Goal: Task Accomplishment & Management: Manage account settings

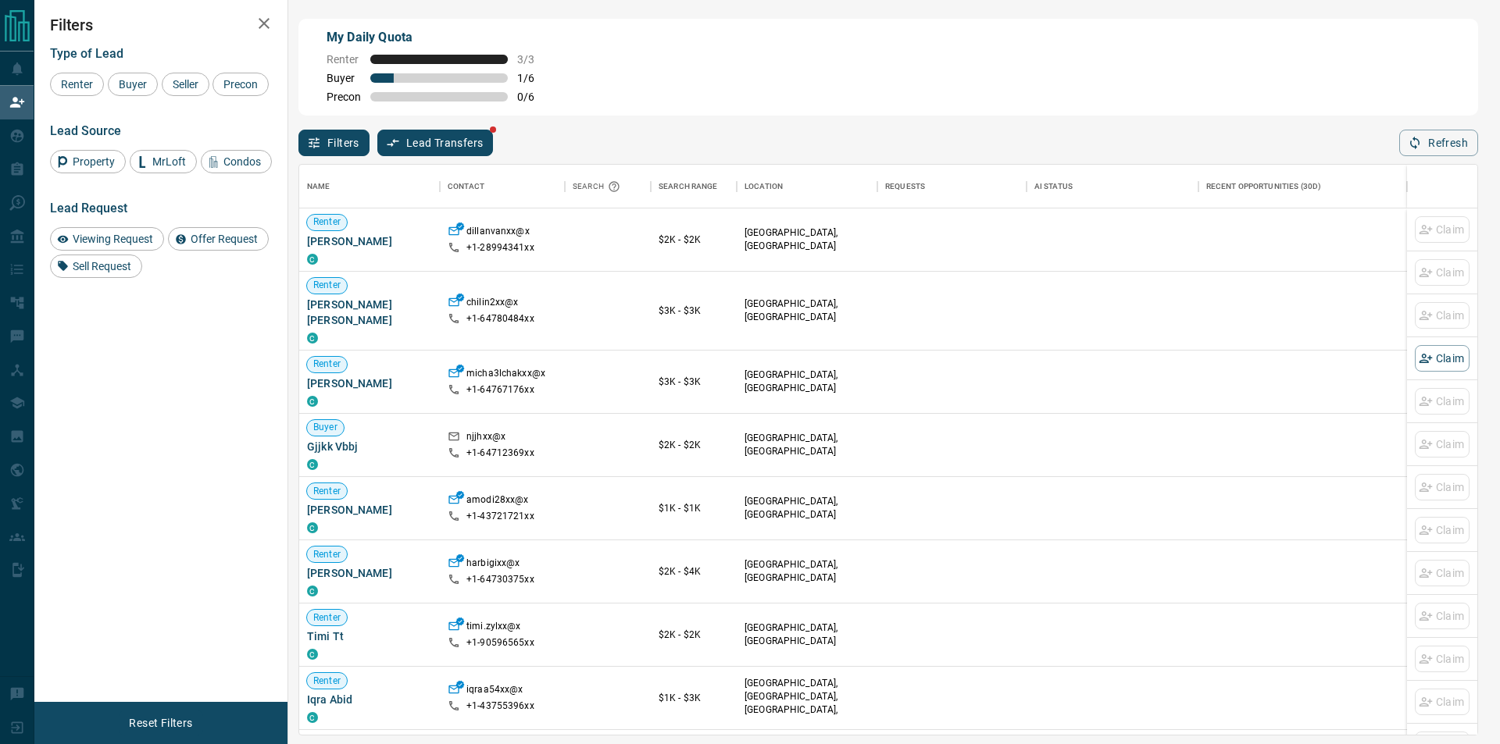
scroll to position [558, 1165]
click at [1448, 155] on button "Refresh" at bounding box center [1438, 143] width 79 height 27
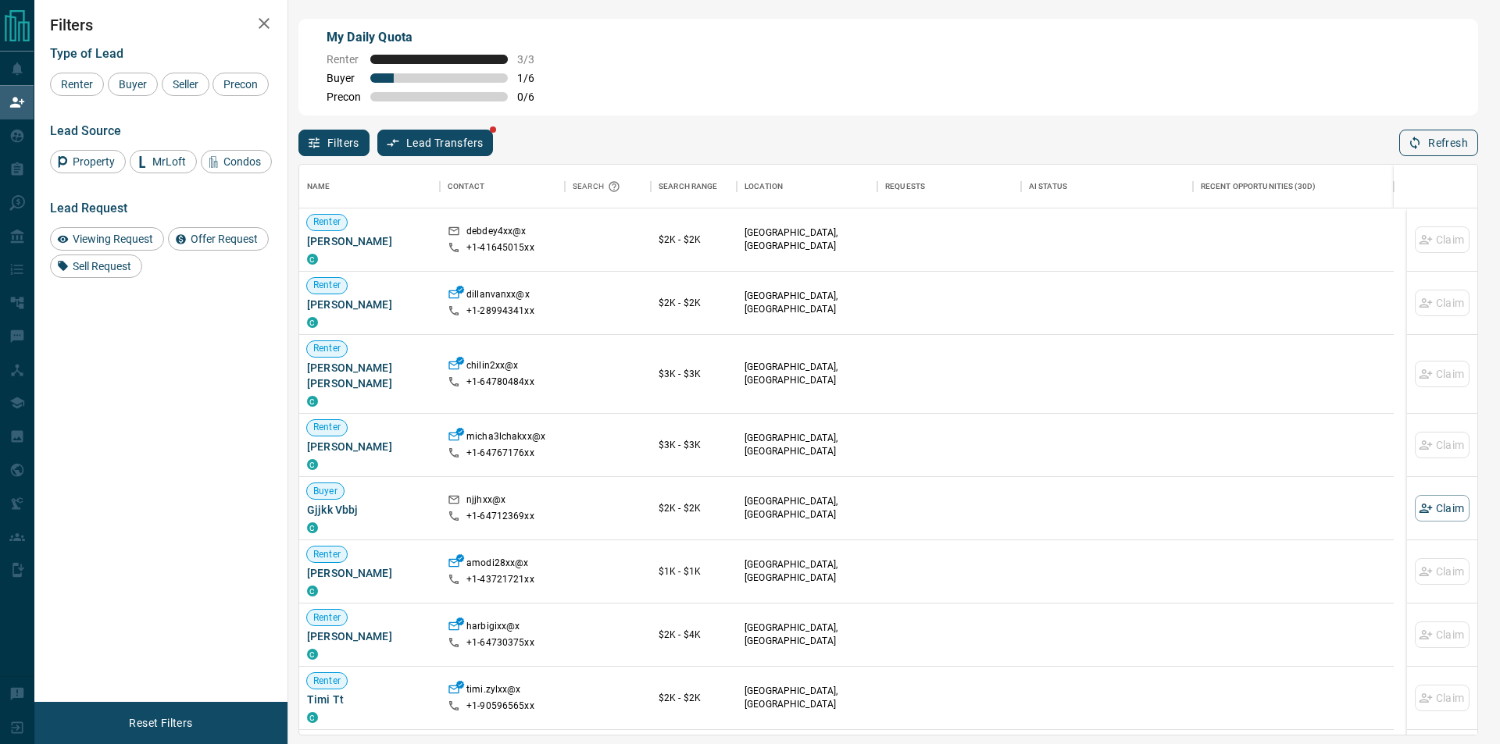
click at [1460, 144] on button "Refresh" at bounding box center [1438, 143] width 79 height 27
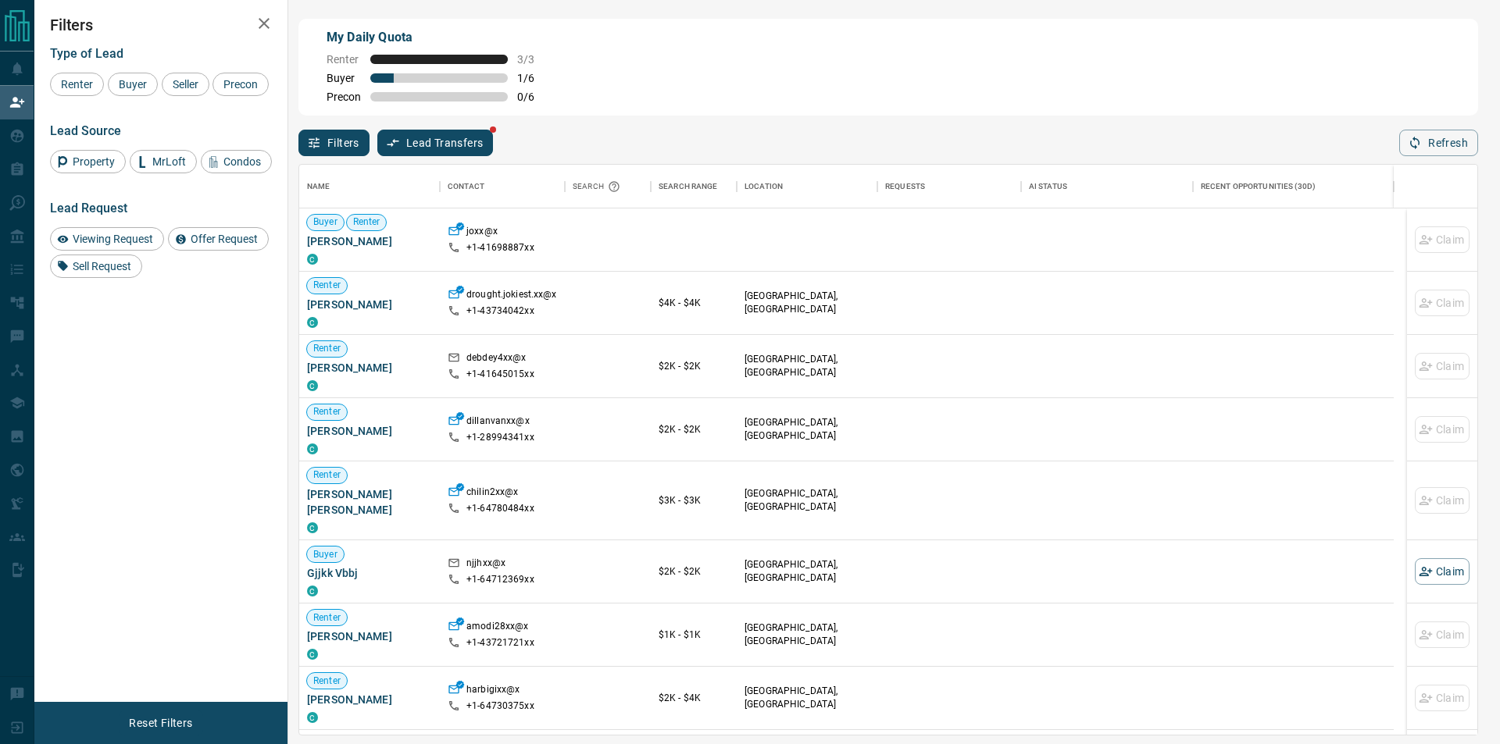
click at [1387, 155] on div "Filters Lead Transfers Refresh" at bounding box center [888, 136] width 1180 height 41
click at [1430, 141] on button "Refresh" at bounding box center [1438, 143] width 79 height 27
click at [1443, 248] on button "Claim" at bounding box center [1442, 240] width 55 height 27
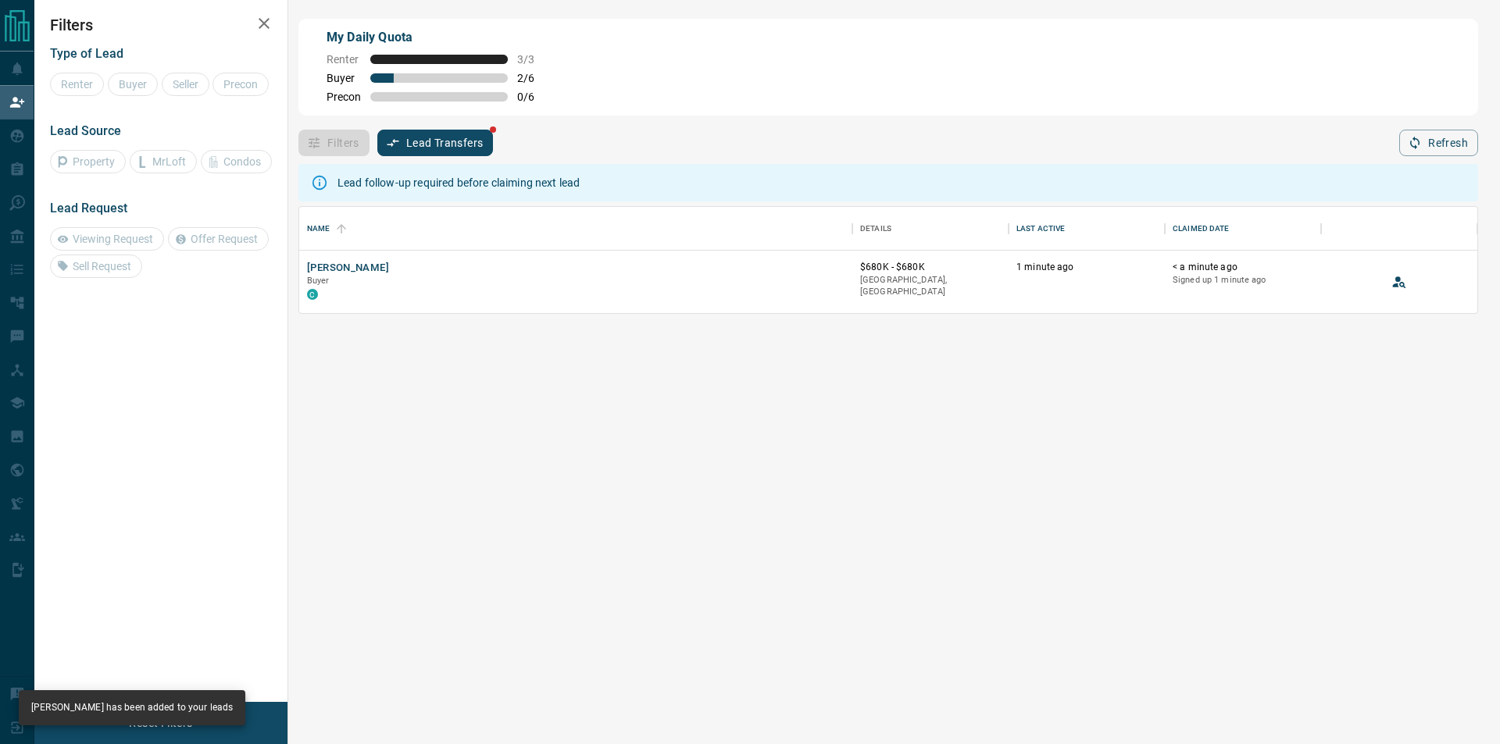
scroll to position [14, 14]
click at [1392, 287] on icon "View Lead" at bounding box center [1399, 282] width 16 height 16
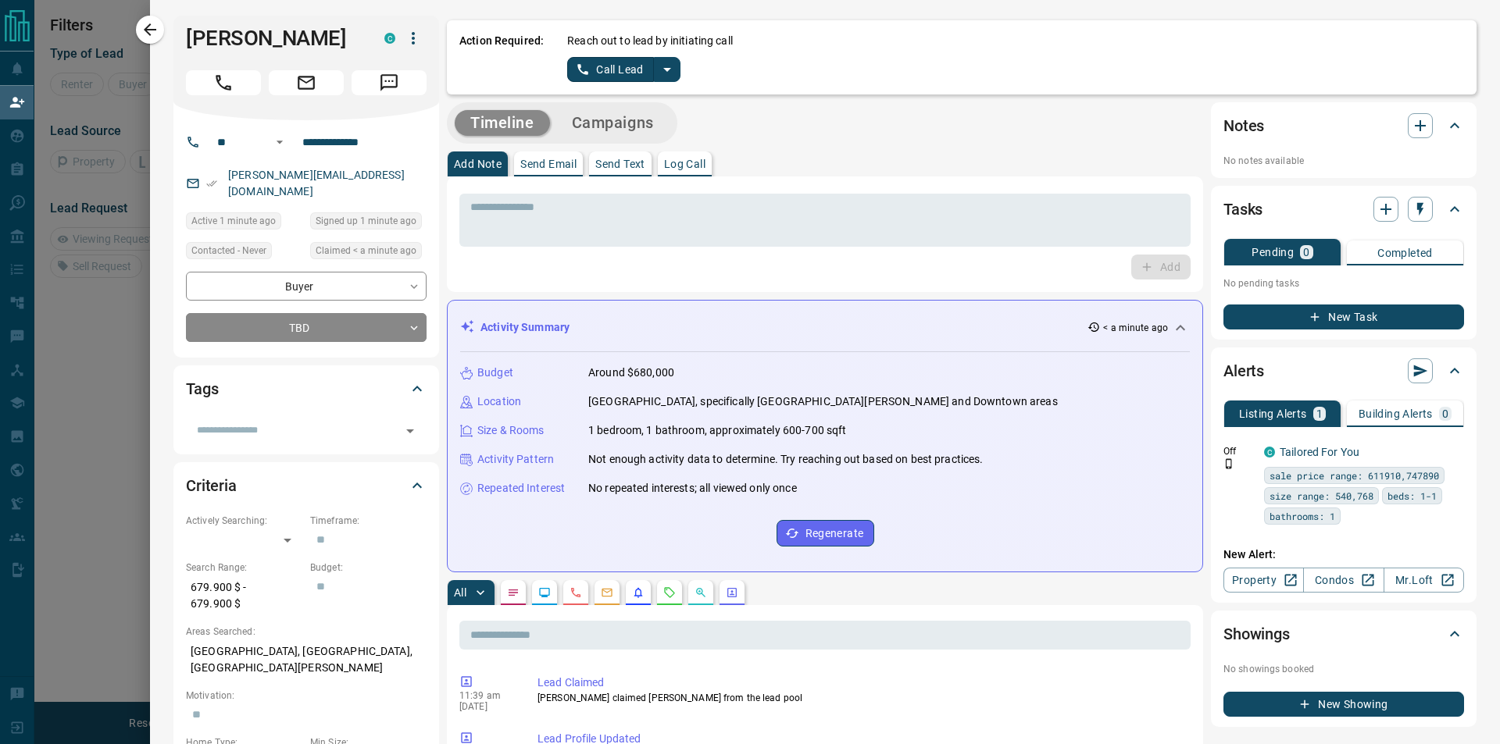
click at [666, 66] on icon "split button" at bounding box center [667, 69] width 19 height 19
click at [601, 129] on li "Log Manual Call" at bounding box center [622, 123] width 95 height 23
click at [601, 68] on button "Log Manual Call" at bounding box center [618, 69] width 103 height 25
click at [570, 68] on button "Yes" at bounding box center [582, 69] width 31 height 24
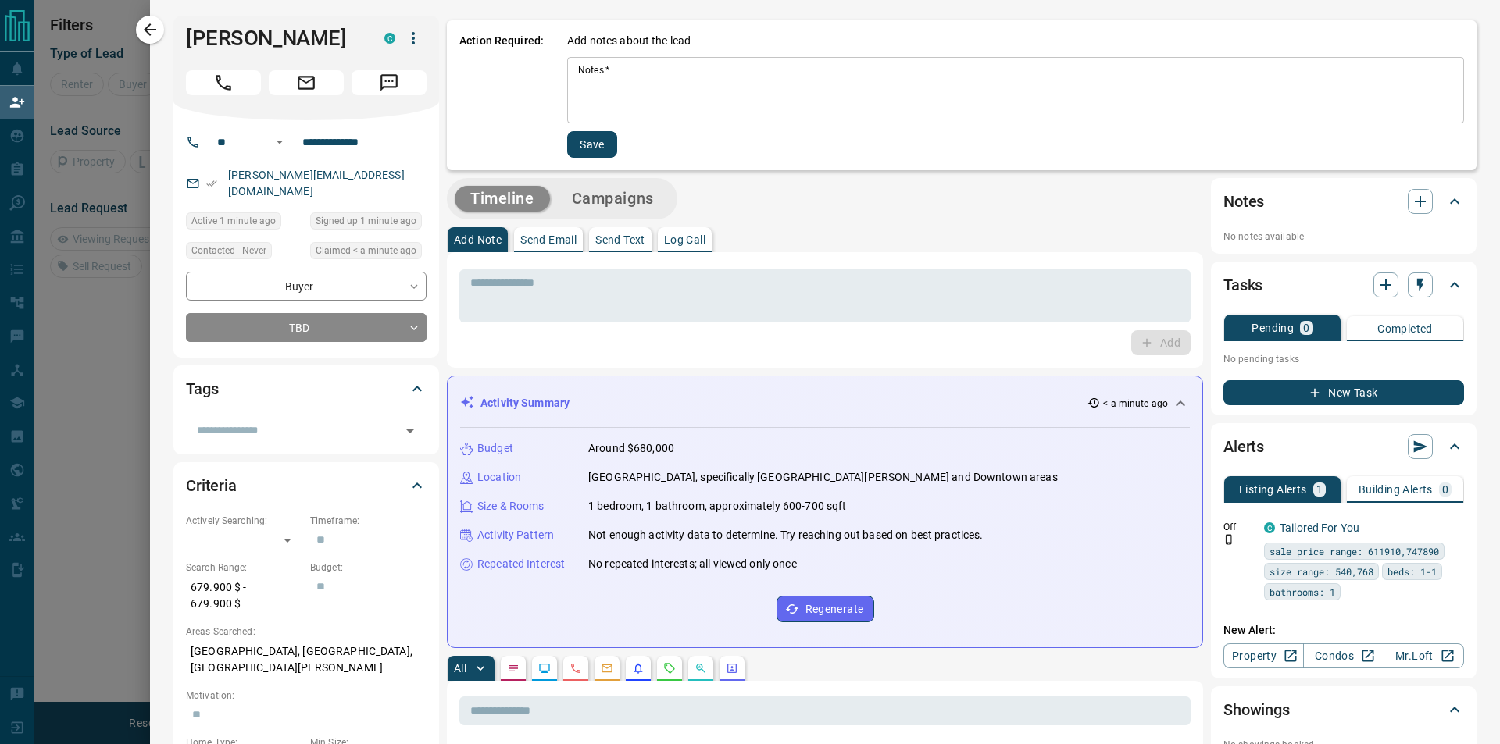
click at [581, 55] on div "Add notes about the lead Notes   * * Notes   * Save" at bounding box center [1015, 95] width 897 height 125
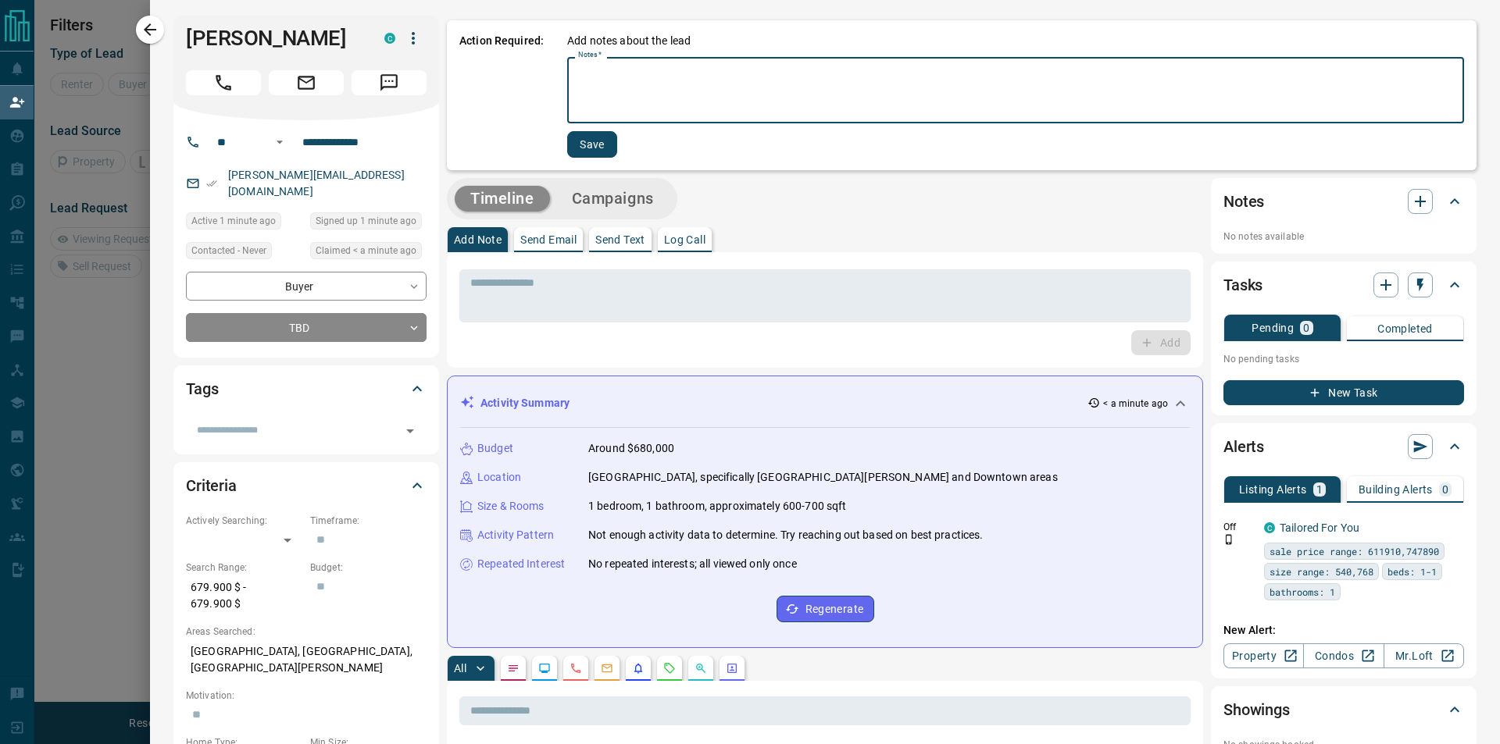
click at [580, 77] on textarea "Notes   *" at bounding box center [1015, 90] width 875 height 53
click at [609, 80] on textarea "Notes   *" at bounding box center [1015, 90] width 875 height 53
type textarea "*"
type textarea "*********"
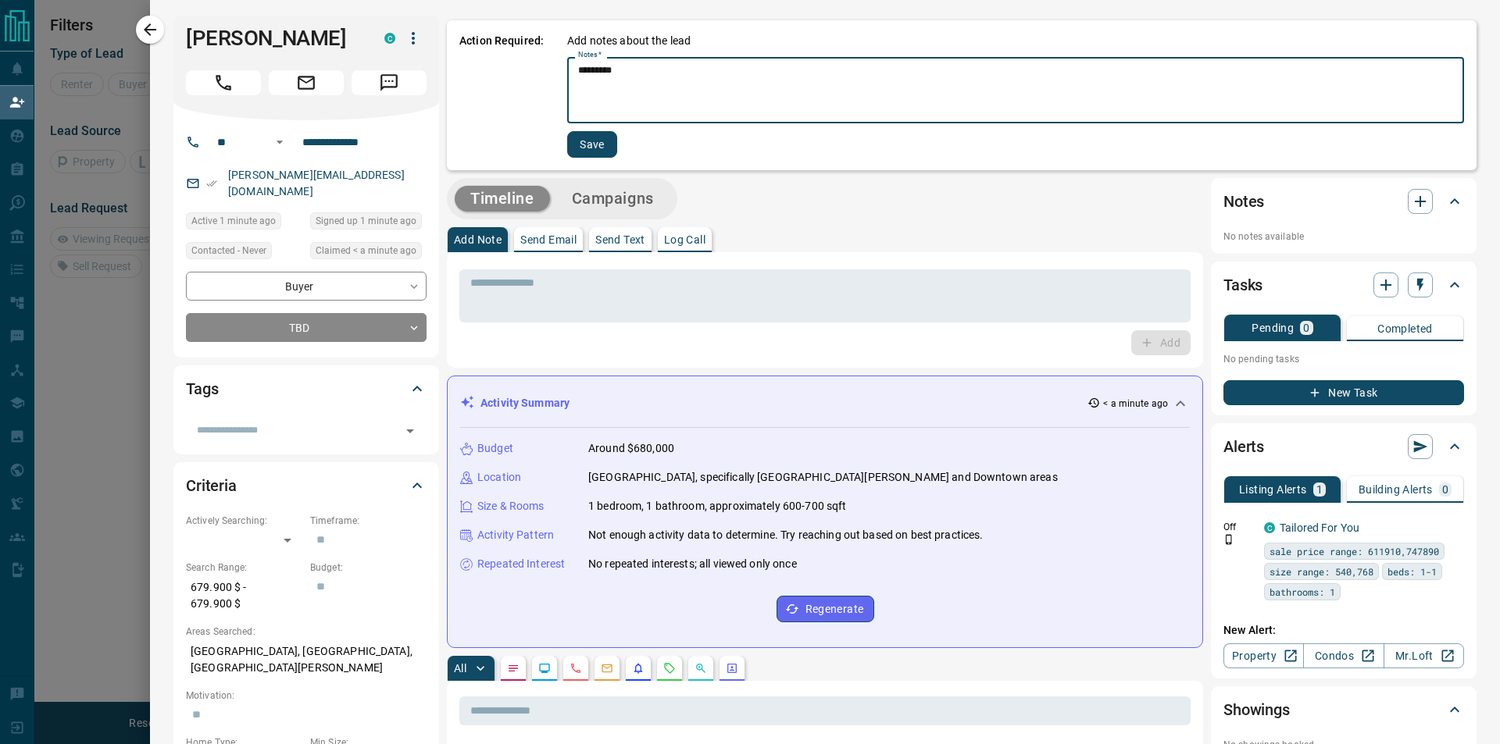
drag, startPoint x: 601, startPoint y: 123, endPoint x: 598, endPoint y: 130, distance: 8.0
click at [598, 129] on div "Add notes about the lead Notes   * ********* * Notes   * Save" at bounding box center [1015, 95] width 897 height 125
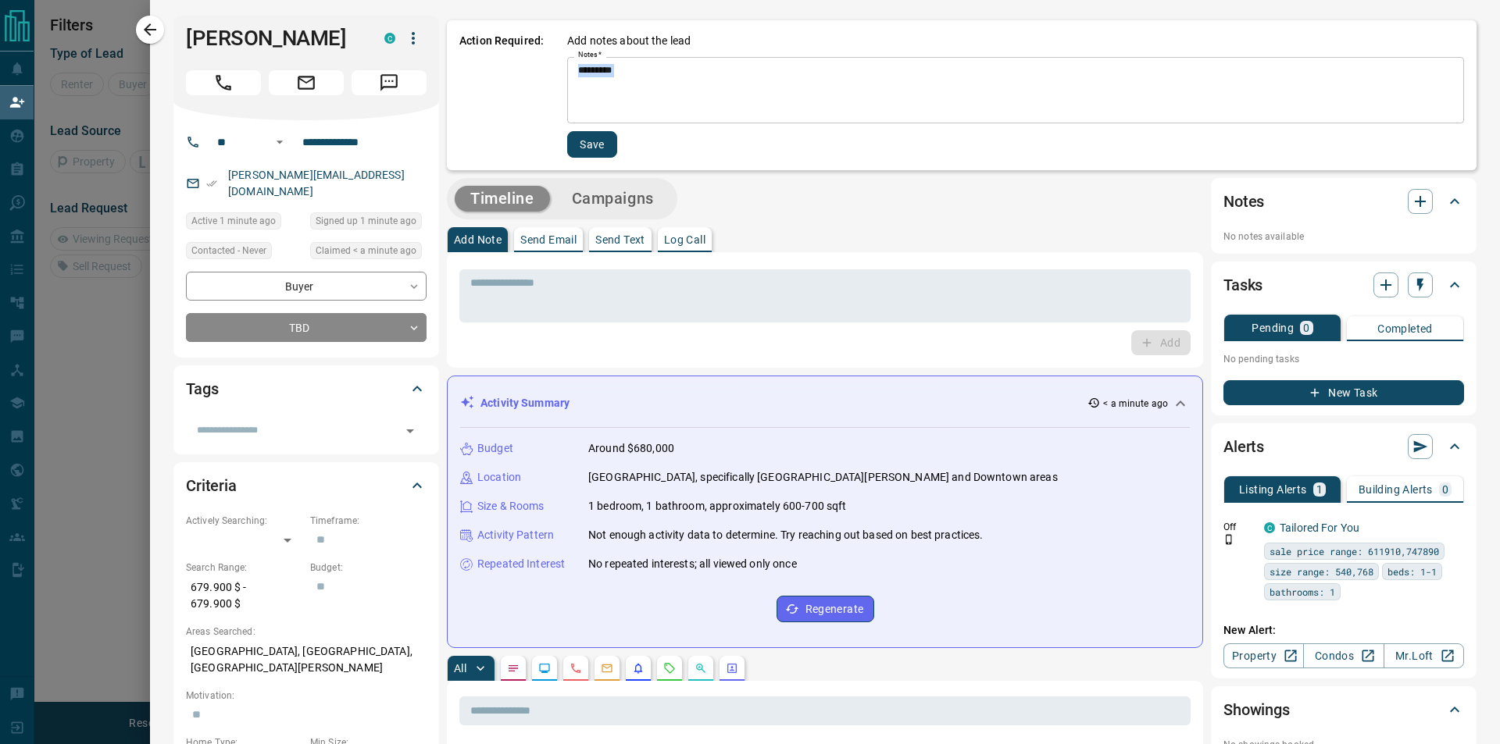
click at [593, 137] on button "Save" at bounding box center [592, 144] width 50 height 27
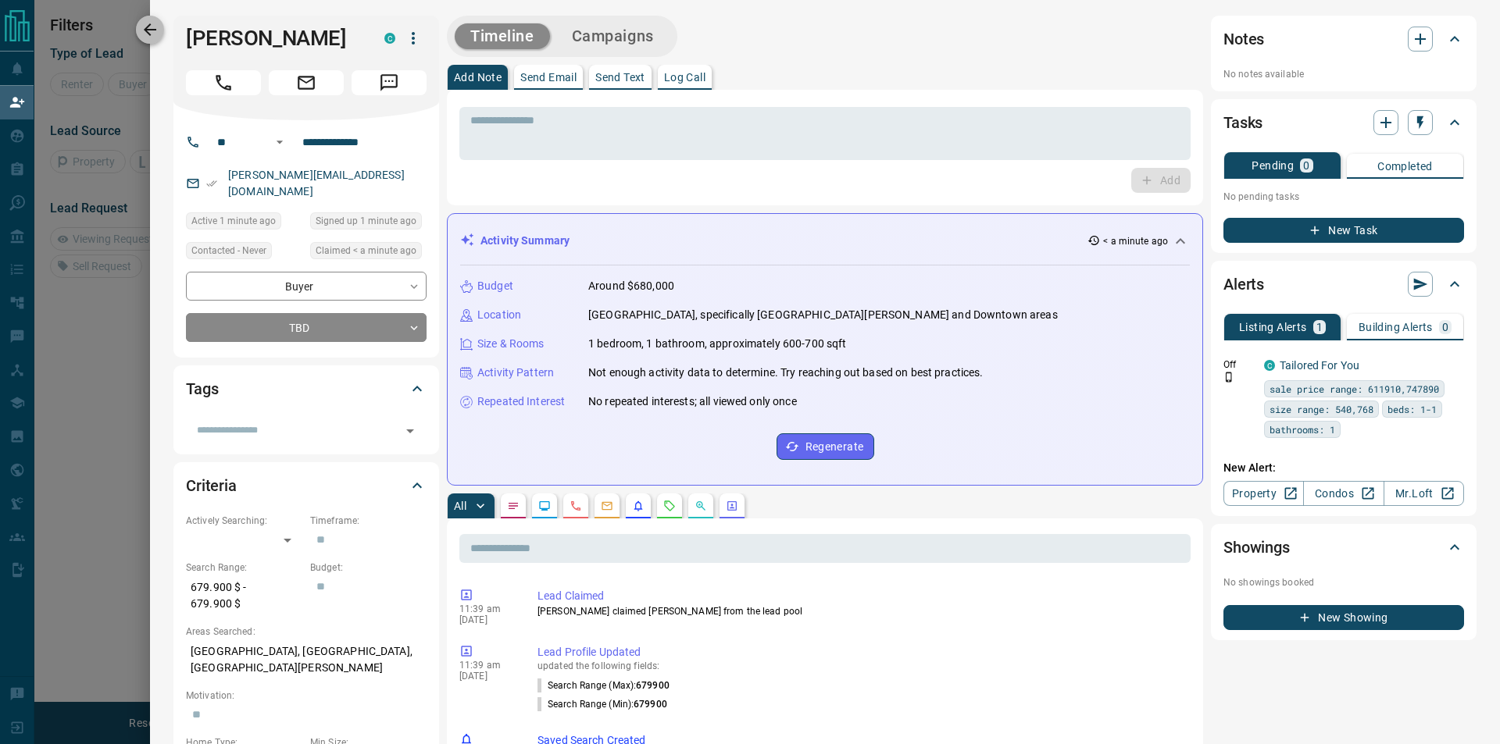
click at [156, 23] on icon "button" at bounding box center [150, 29] width 19 height 19
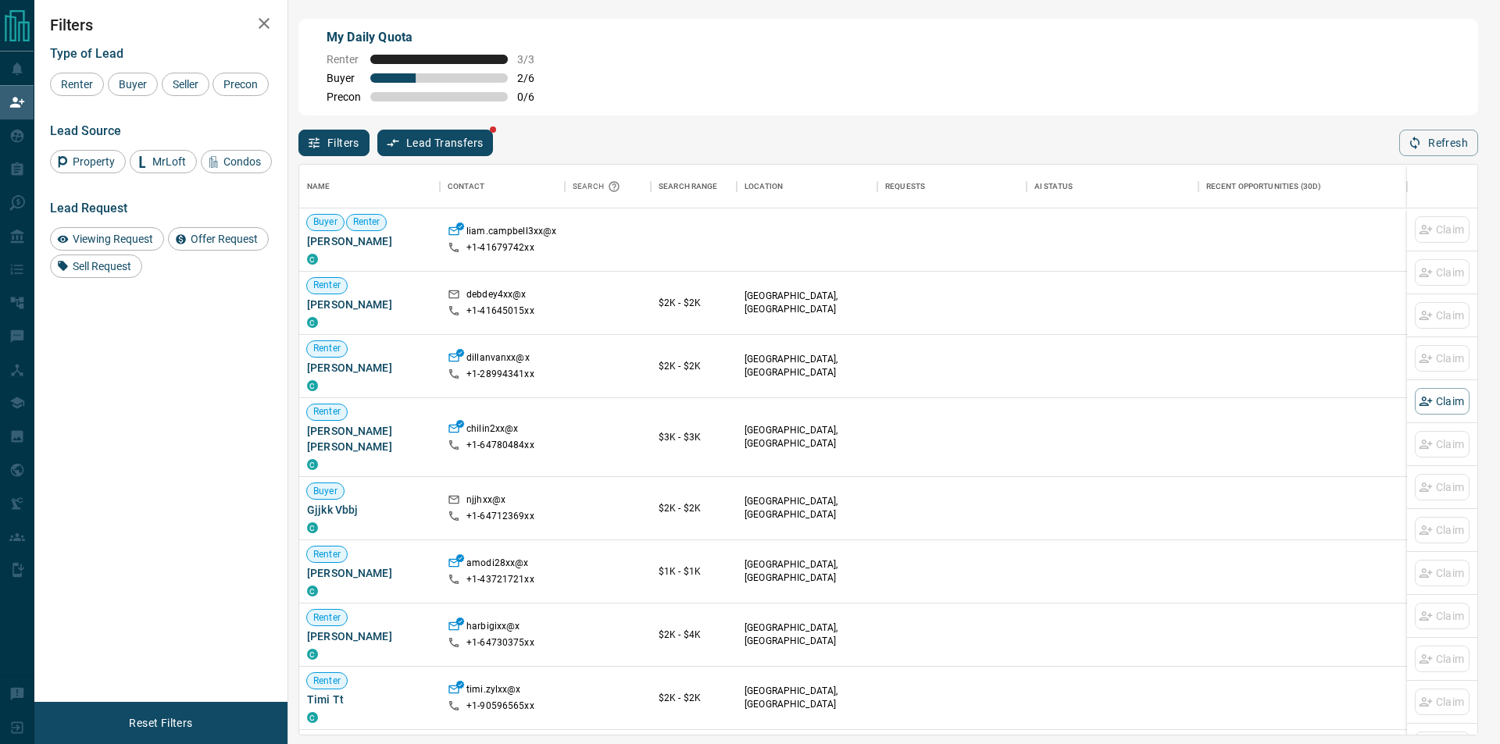
scroll to position [558, 1165]
click at [1410, 150] on icon "button" at bounding box center [1415, 143] width 14 height 14
click at [1419, 236] on icon "button" at bounding box center [1426, 240] width 14 height 14
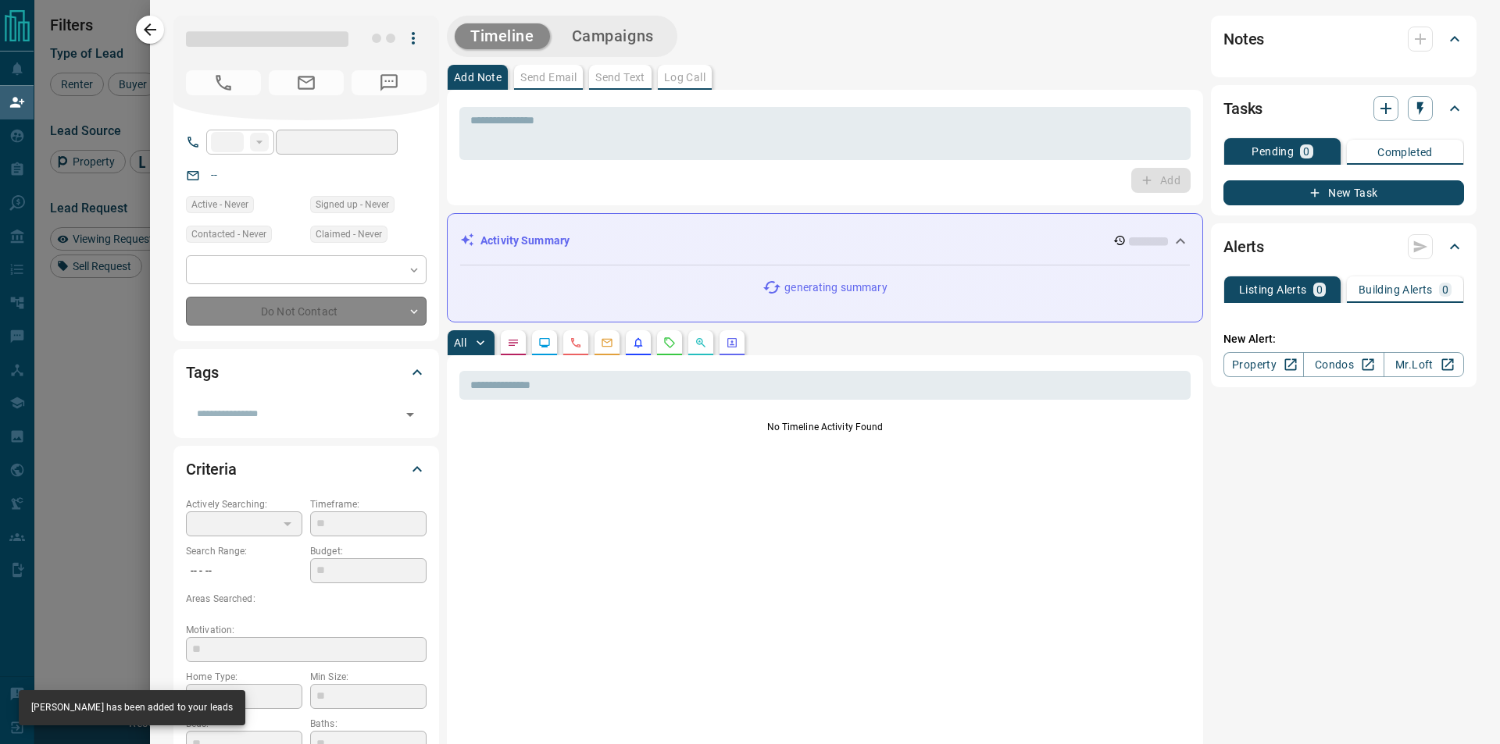
type input "**"
type input "**********"
type input "**"
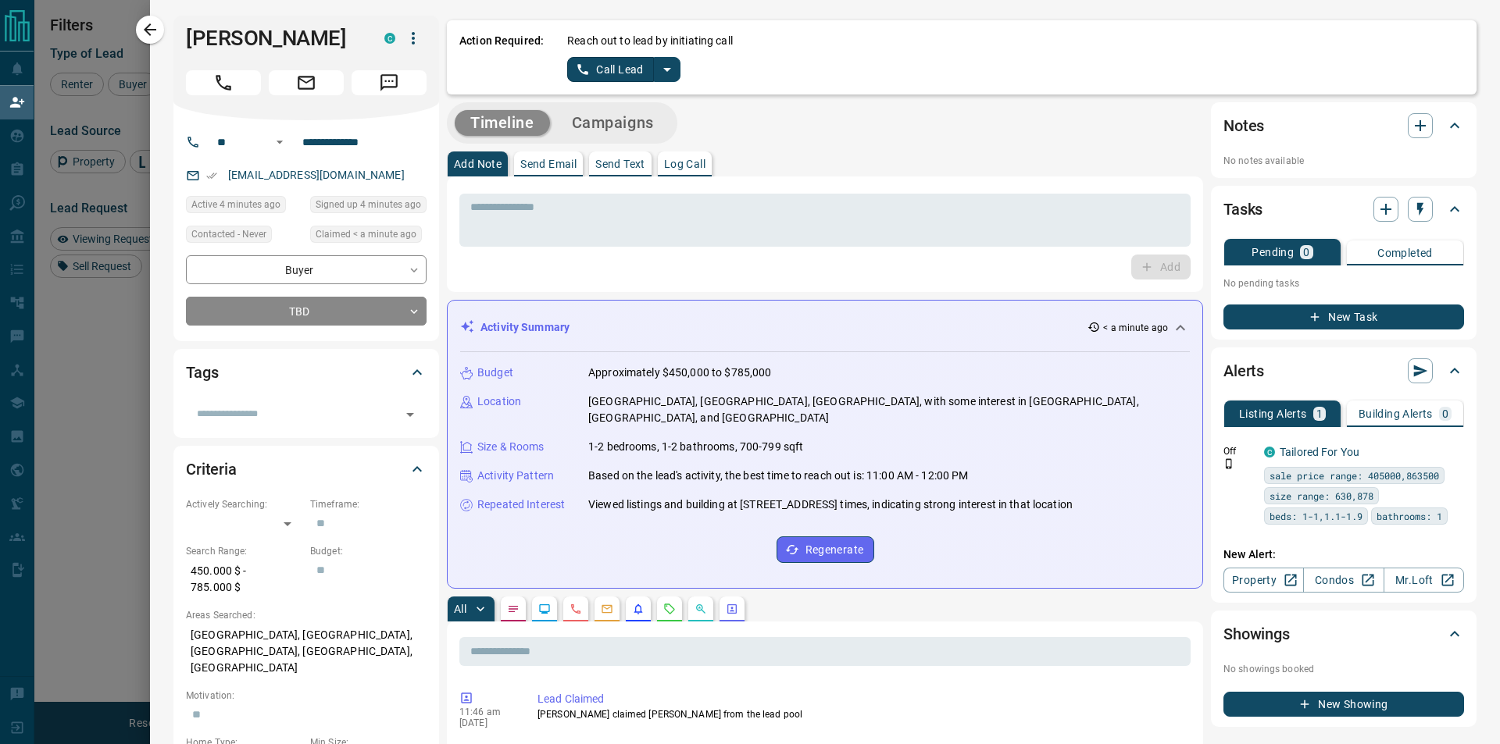
drag, startPoint x: 633, startPoint y: 65, endPoint x: 710, endPoint y: 81, distance: 79.1
click at [634, 66] on button "Call Lead" at bounding box center [610, 69] width 87 height 25
click at [711, 81] on div "Action Required: Reach out to lead by initiating call Call Lead" at bounding box center [962, 55] width 1030 height 79
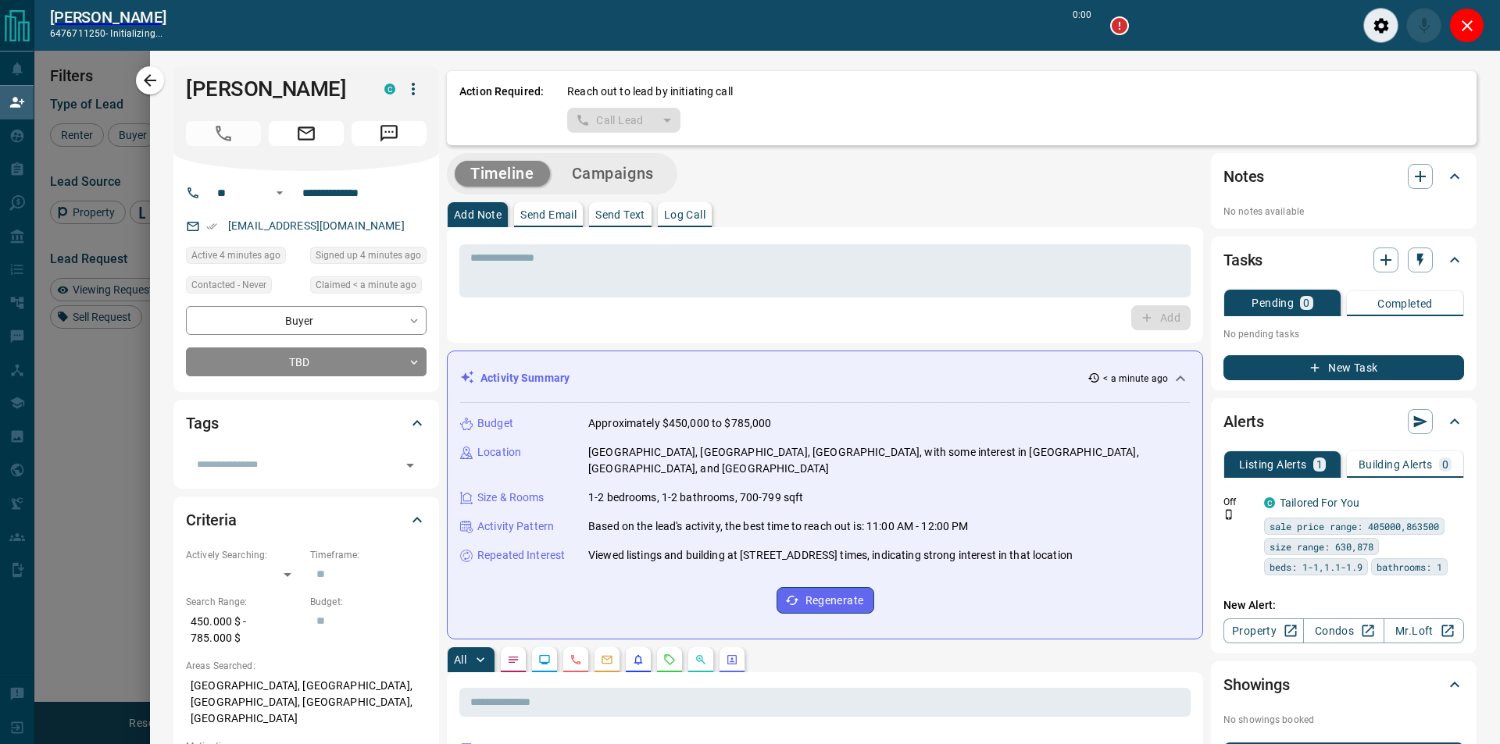
click at [1462, 12] on button "Close" at bounding box center [1466, 25] width 35 height 35
click at [1458, 71] on div "Action Required: Reach out to lead by initiating call Call Lead" at bounding box center [962, 108] width 1030 height 74
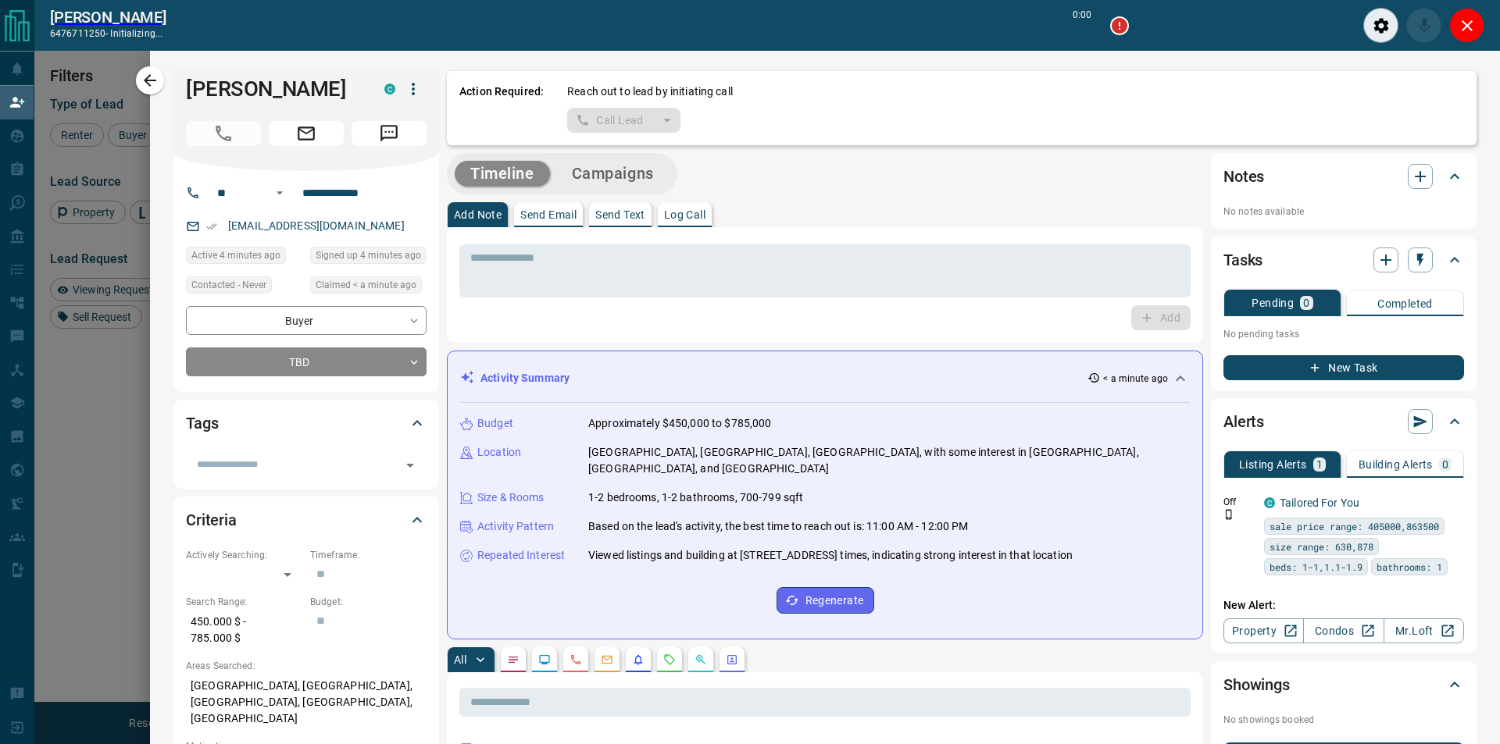
click at [1460, 71] on div "Action Required: Reach out to lead by initiating call Call Lead" at bounding box center [962, 108] width 1030 height 74
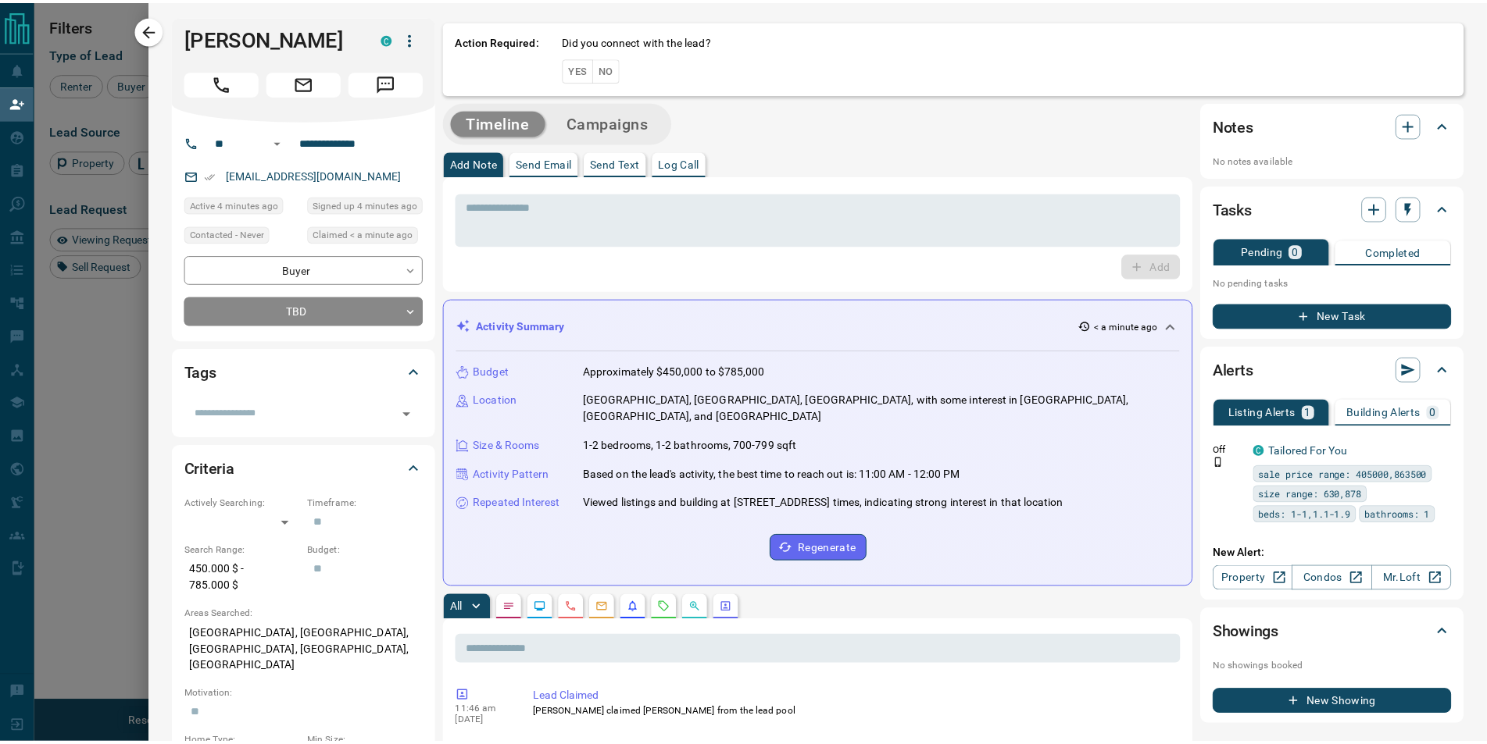
scroll to position [14, 14]
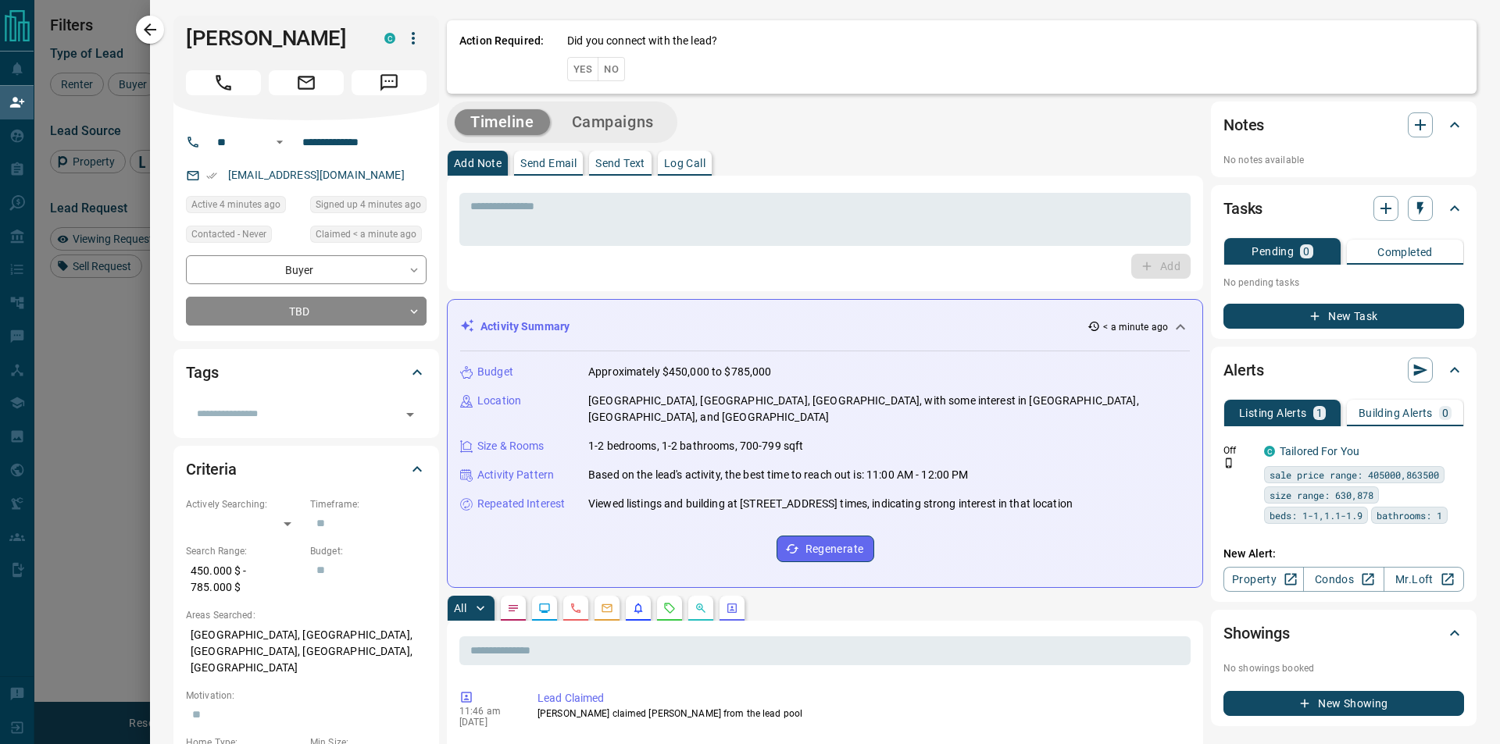
click at [587, 65] on button "Yes" at bounding box center [582, 69] width 31 height 24
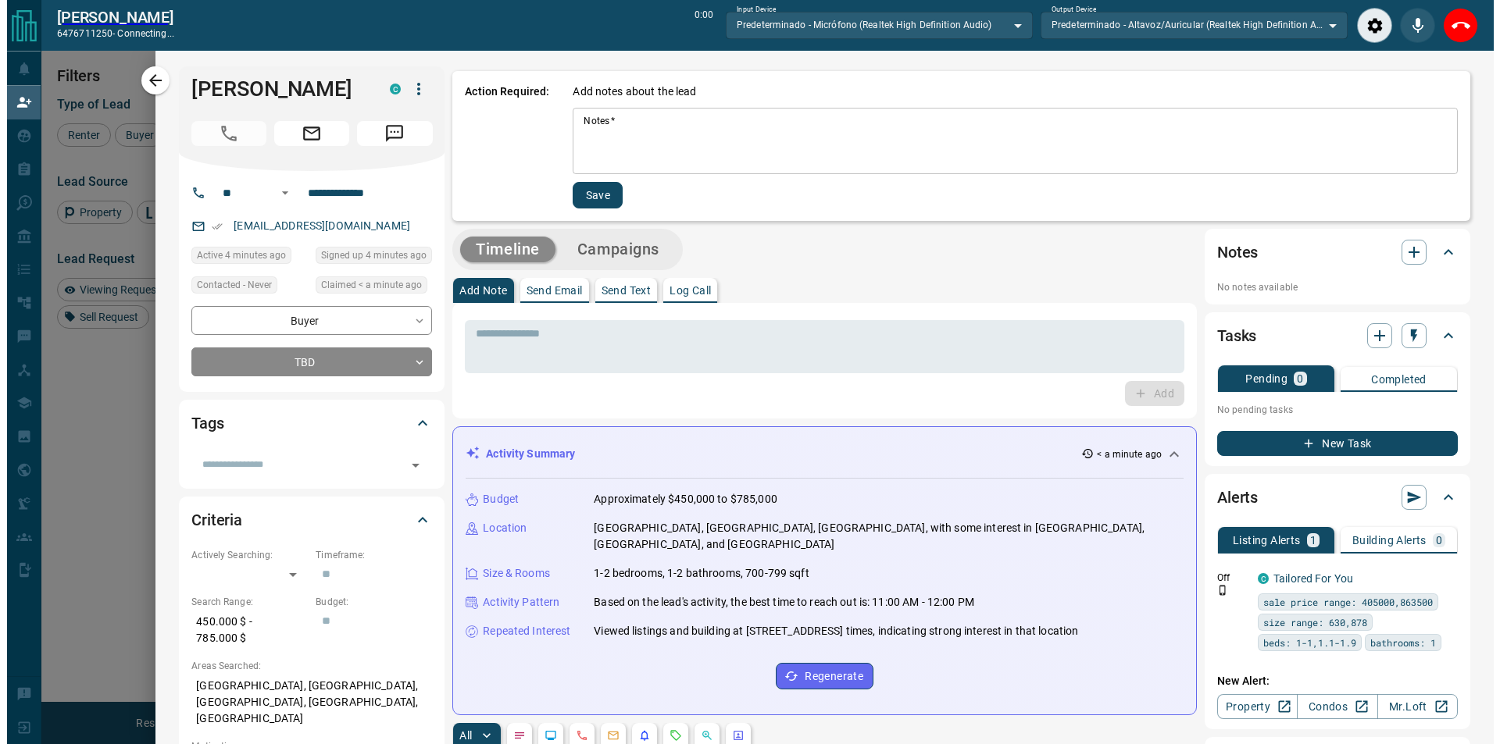
scroll to position [519, 1151]
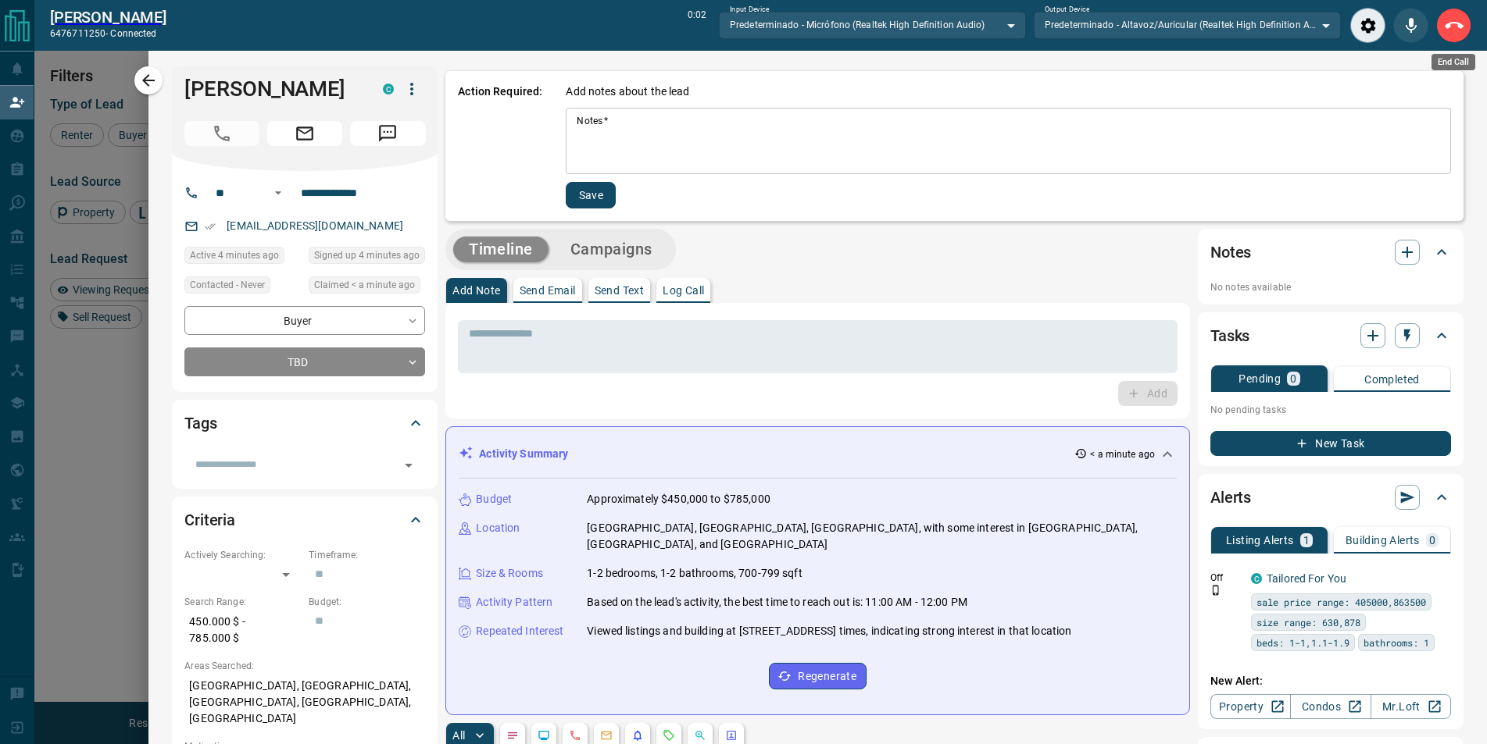
drag, startPoint x: 1444, startPoint y: 11, endPoint x: 1463, endPoint y: 32, distance: 28.7
click at [1444, 12] on button "End Call" at bounding box center [1453, 25] width 35 height 35
click at [1447, 66] on div "Action Required: Add notes about the lead Notes   * * Notes   * Save" at bounding box center [954, 143] width 1018 height 155
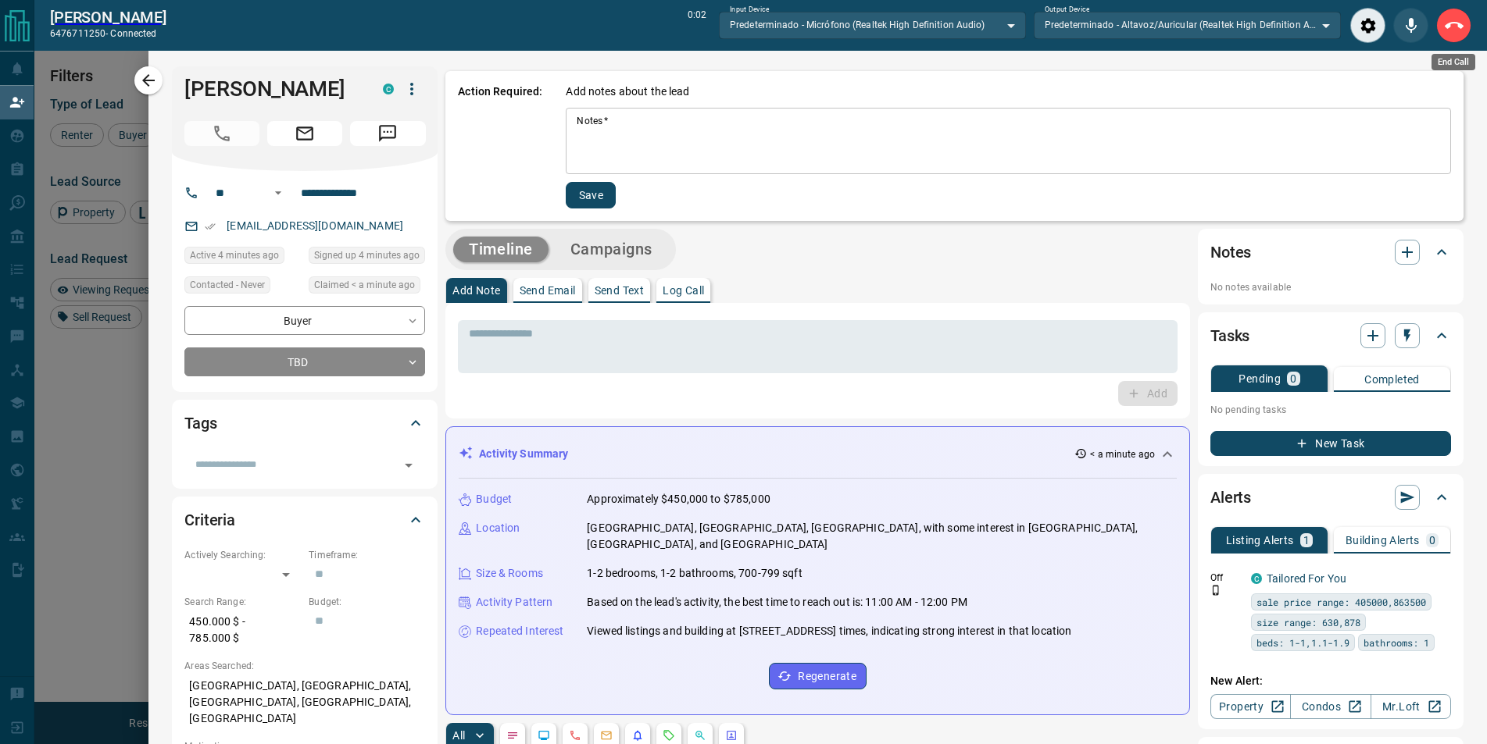
click at [1447, 66] on div "Action Required: Add notes about the lead Notes   * * Notes   * Save" at bounding box center [954, 143] width 1018 height 155
click at [1446, 66] on div "Action Required: Add notes about the lead Notes   * * Notes   * Save" at bounding box center [954, 143] width 1018 height 155
click at [1445, 71] on div "Action Required: Add notes about the lead Notes   * * Notes   * Save" at bounding box center [954, 146] width 1018 height 150
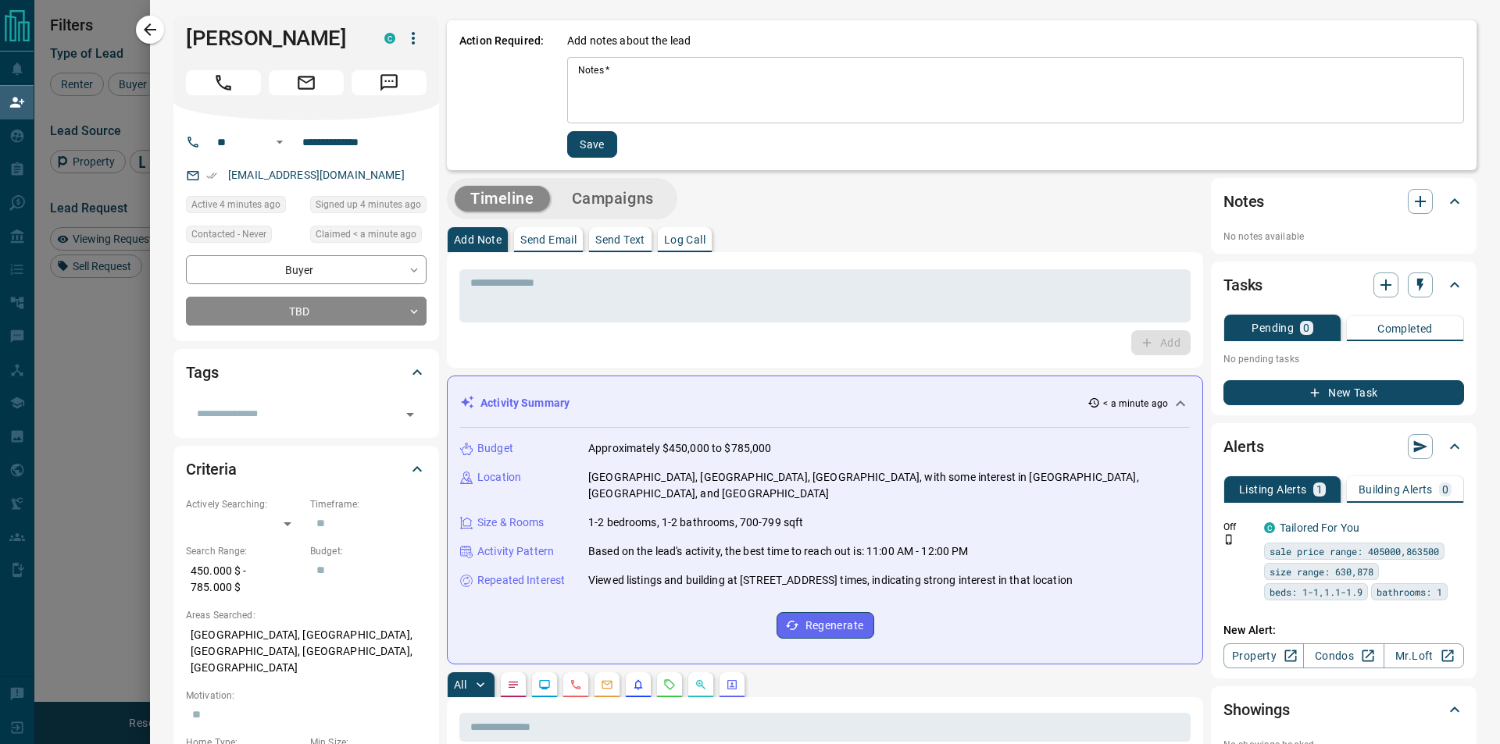
scroll to position [558, 1165]
click at [867, 94] on textarea "Notes   *" at bounding box center [1015, 90] width 875 height 53
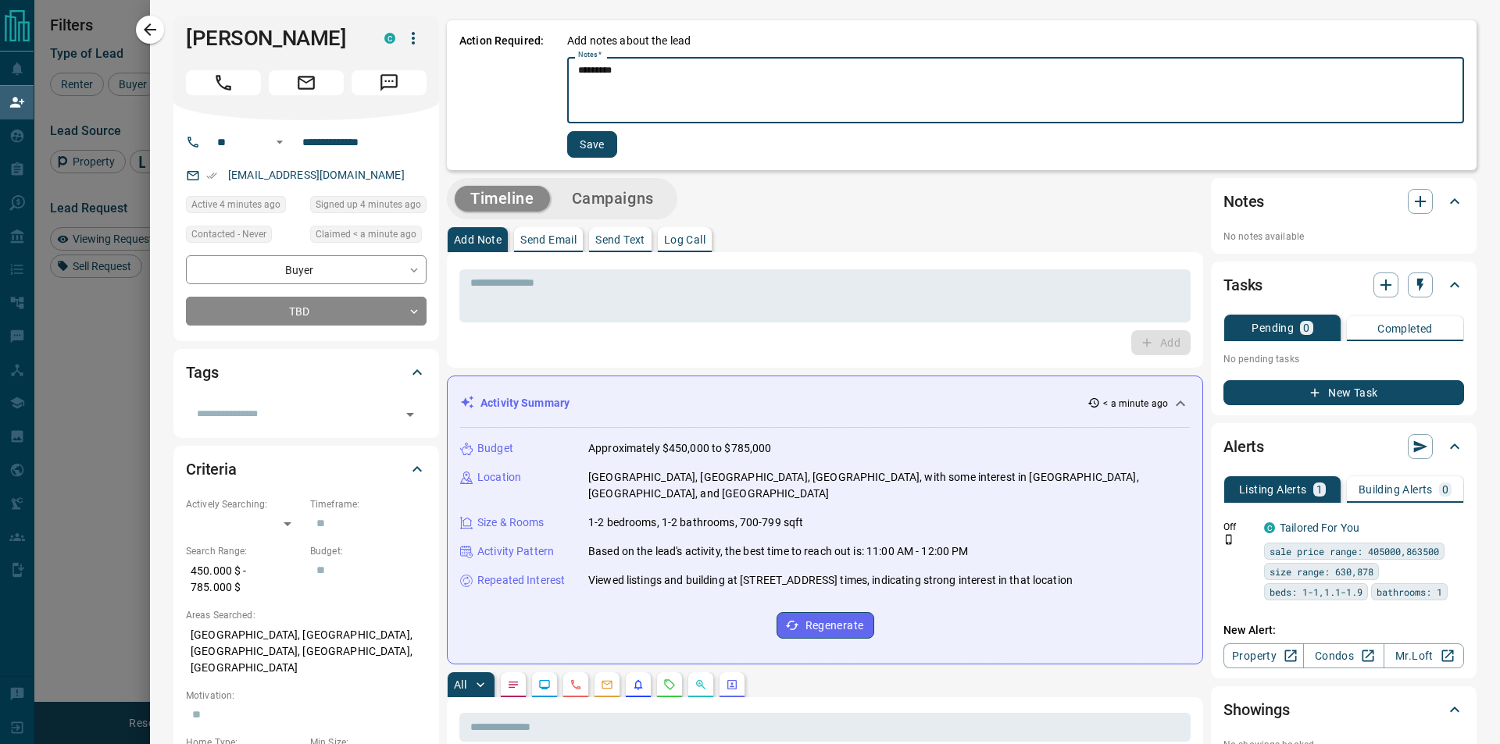
type textarea "*********"
click at [575, 148] on button "Save" at bounding box center [592, 144] width 50 height 27
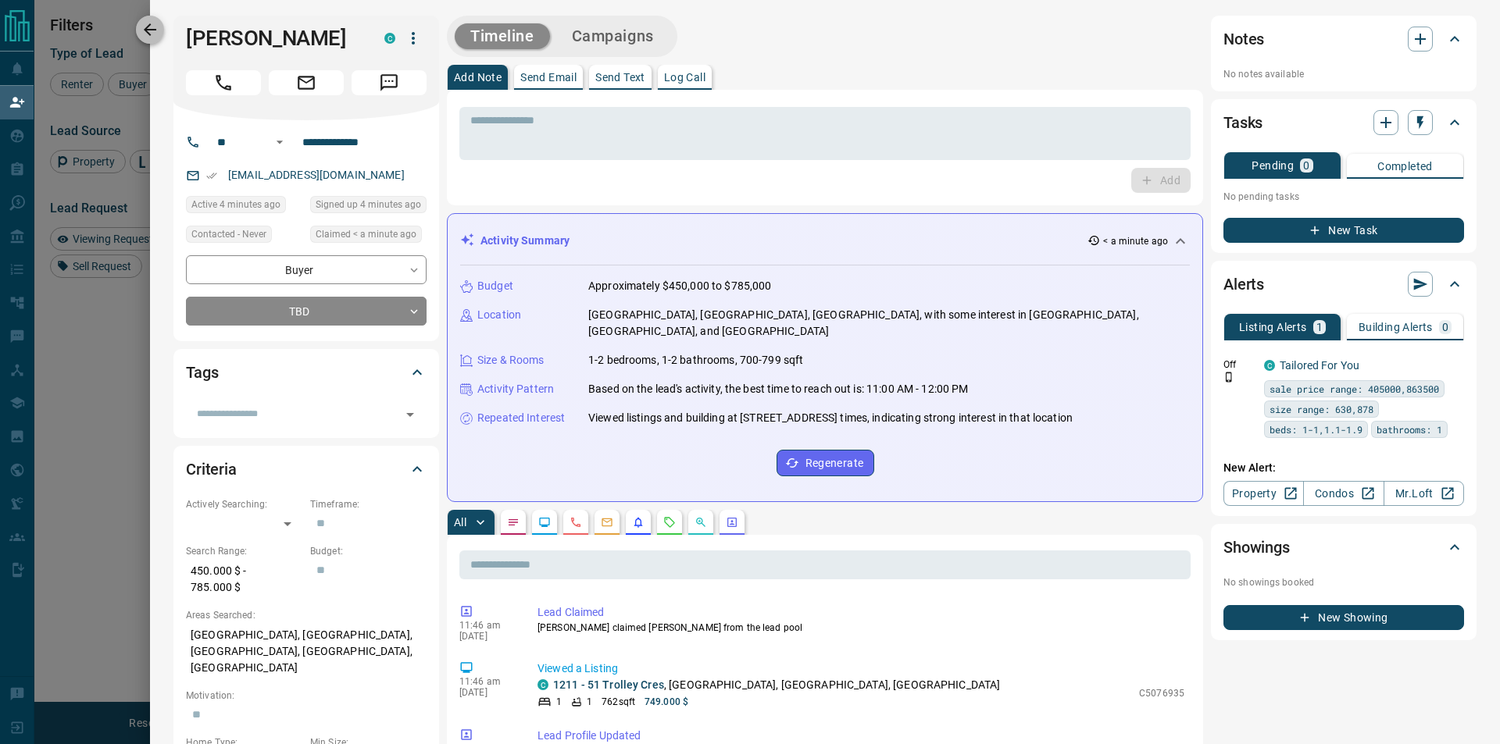
click at [146, 32] on icon "button" at bounding box center [150, 29] width 12 height 12
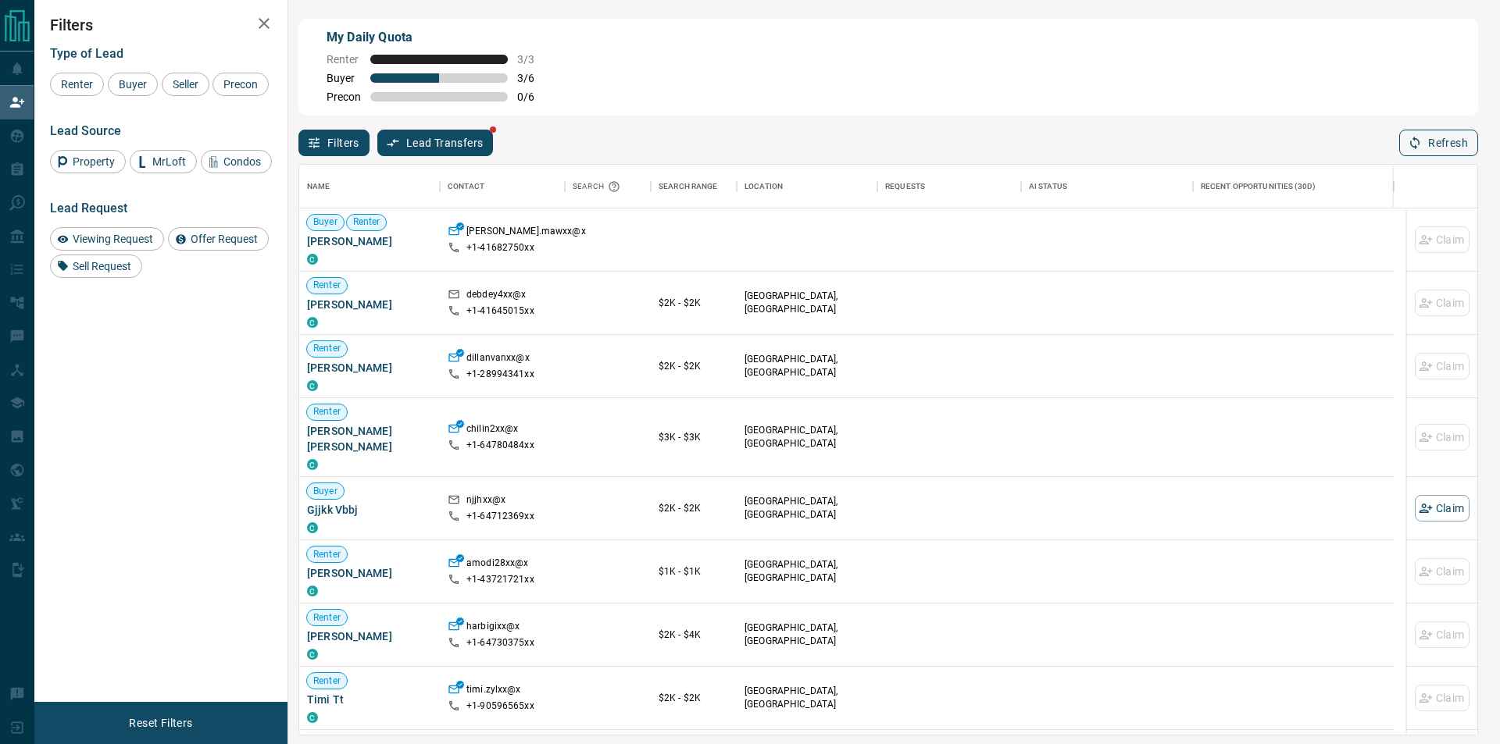
click at [1424, 137] on button "Refresh" at bounding box center [1438, 143] width 79 height 27
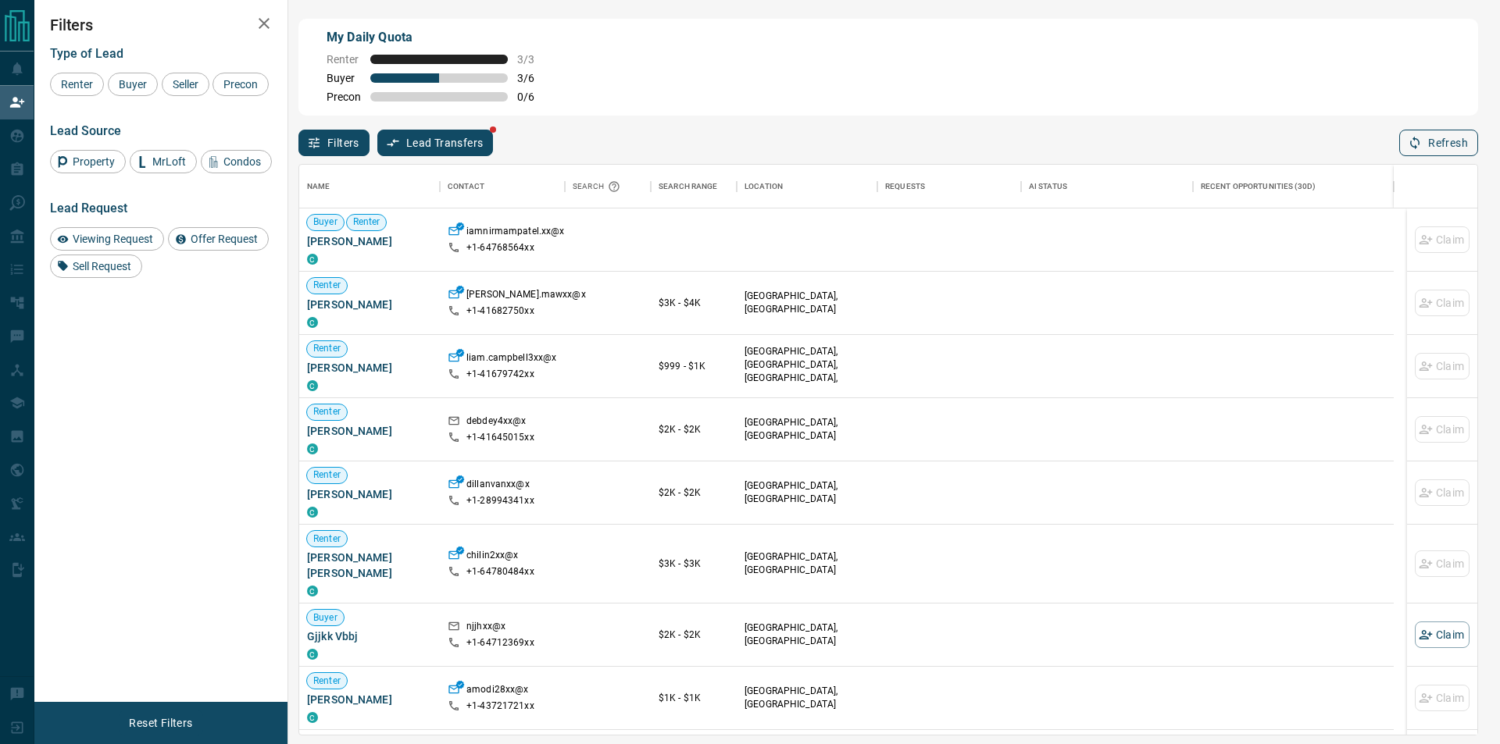
drag, startPoint x: 1359, startPoint y: 123, endPoint x: 1463, endPoint y: 143, distance: 105.7
click at [1360, 123] on div "Filters Lead Transfers Refresh" at bounding box center [888, 136] width 1180 height 41
click at [1465, 144] on button "Refresh" at bounding box center [1438, 143] width 79 height 27
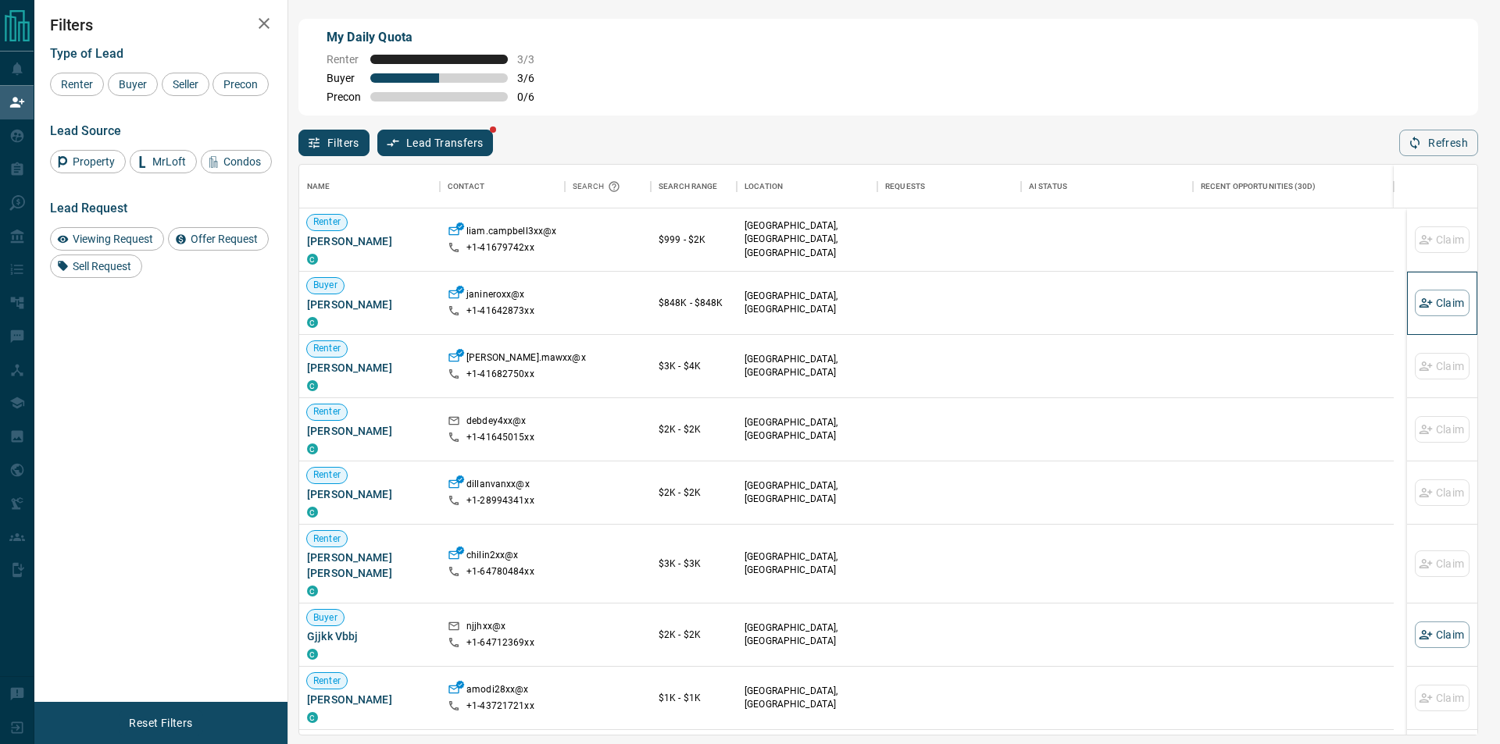
click at [1407, 315] on div "Claim" at bounding box center [1442, 303] width 70 height 63
click at [1419, 304] on icon "button" at bounding box center [1425, 302] width 13 height 9
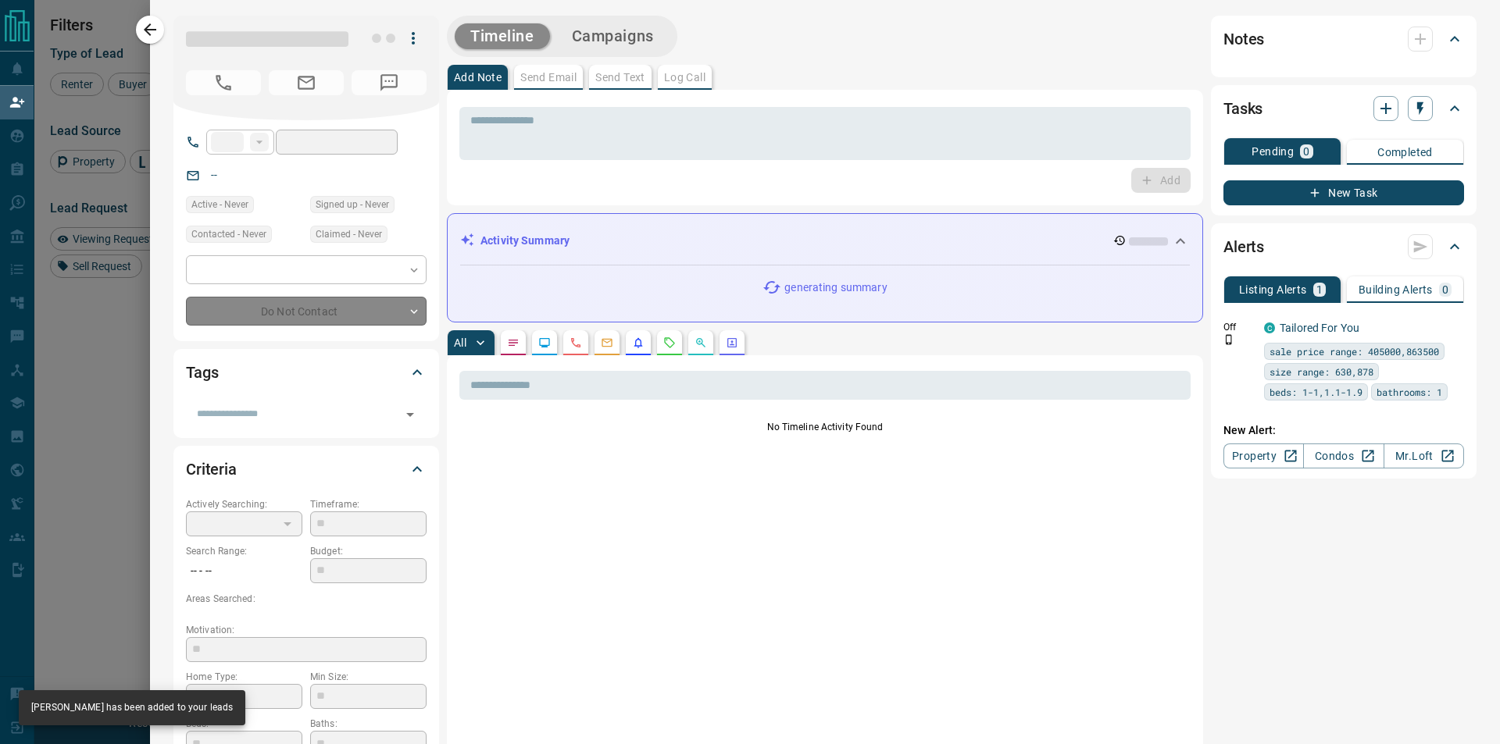
type input "**"
type input "**********"
type input "**"
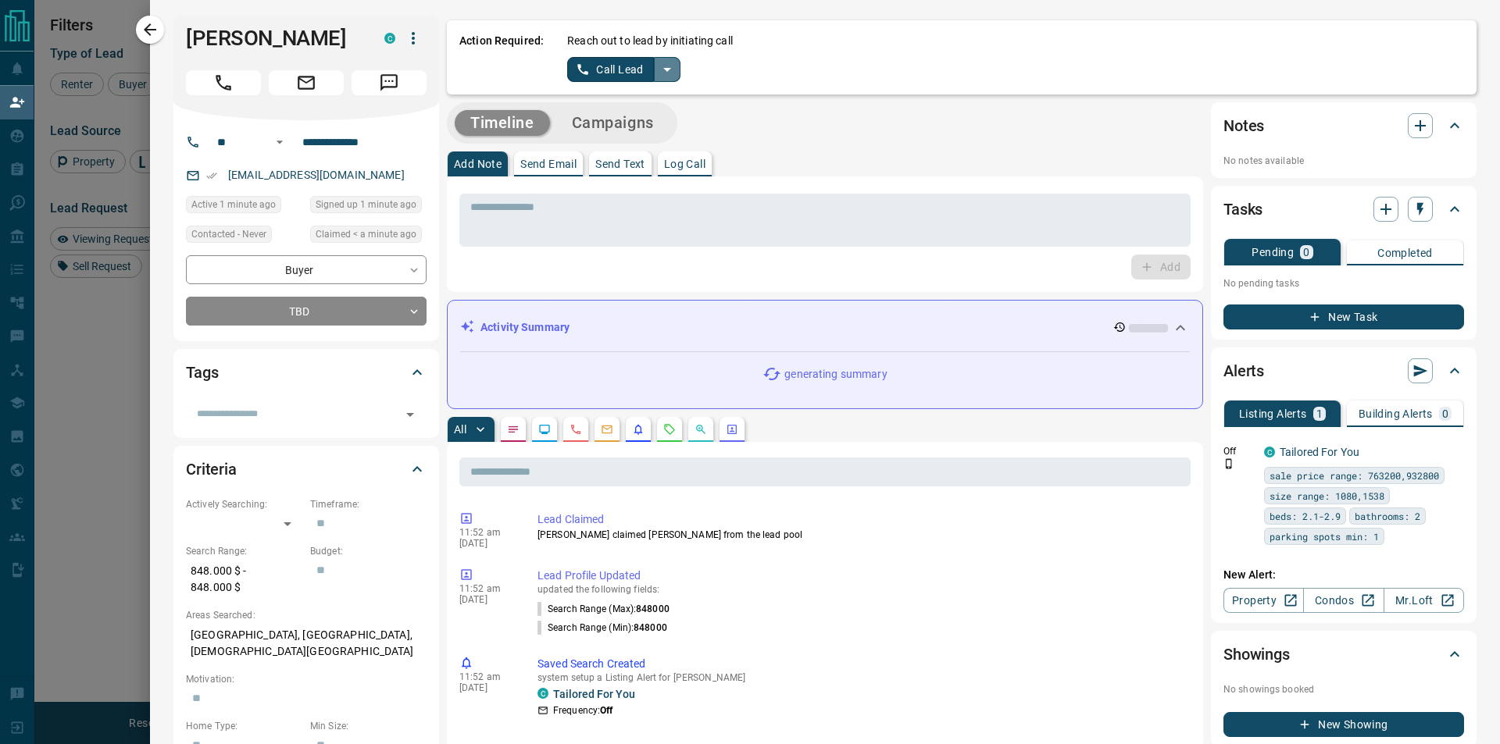
click at [666, 59] on button "split button" at bounding box center [667, 69] width 27 height 25
click at [642, 116] on li "Log Manual Call" at bounding box center [622, 123] width 95 height 23
click at [578, 66] on button "Log Manual Call" at bounding box center [618, 69] width 103 height 25
click at [576, 73] on button "Yes" at bounding box center [582, 69] width 31 height 24
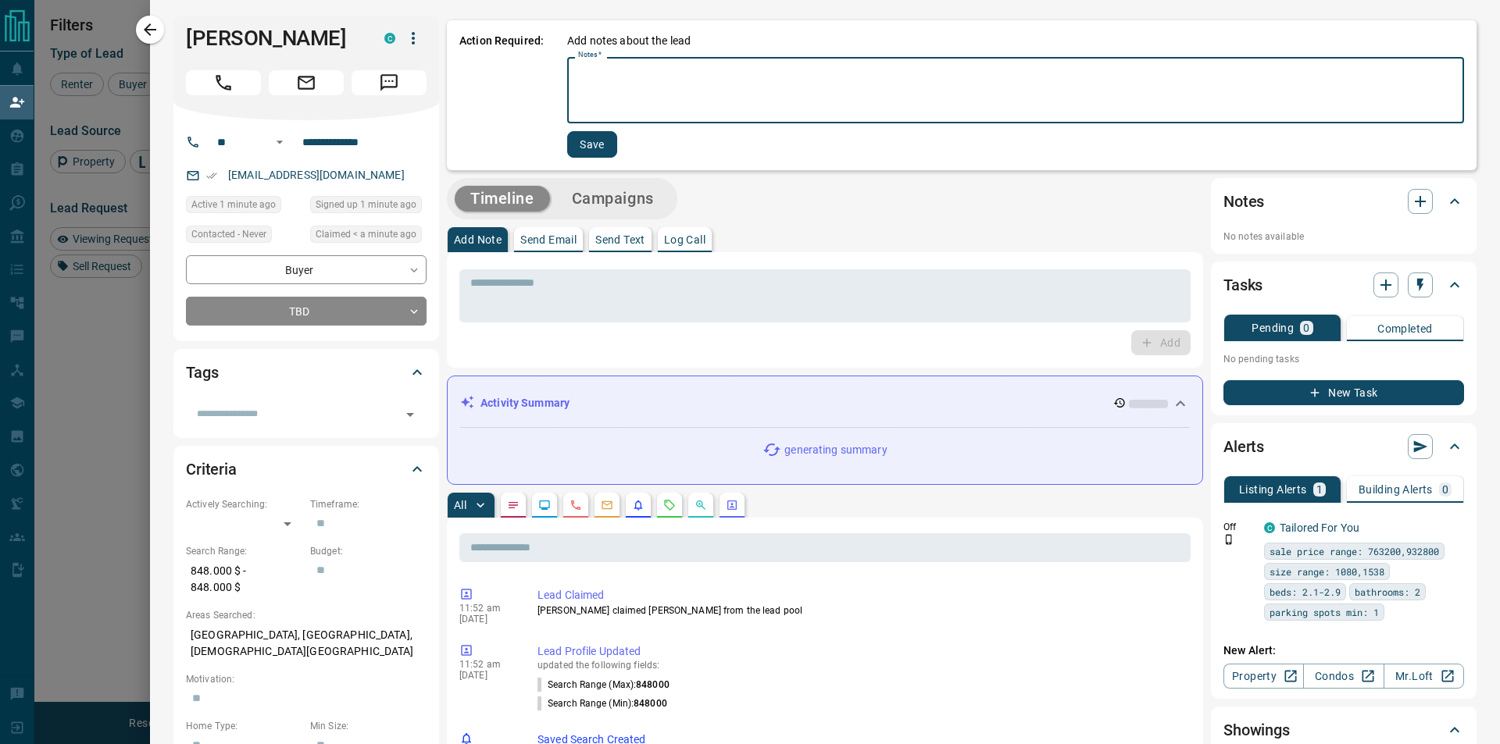
click at [587, 86] on textarea "Notes   *" at bounding box center [1015, 90] width 875 height 53
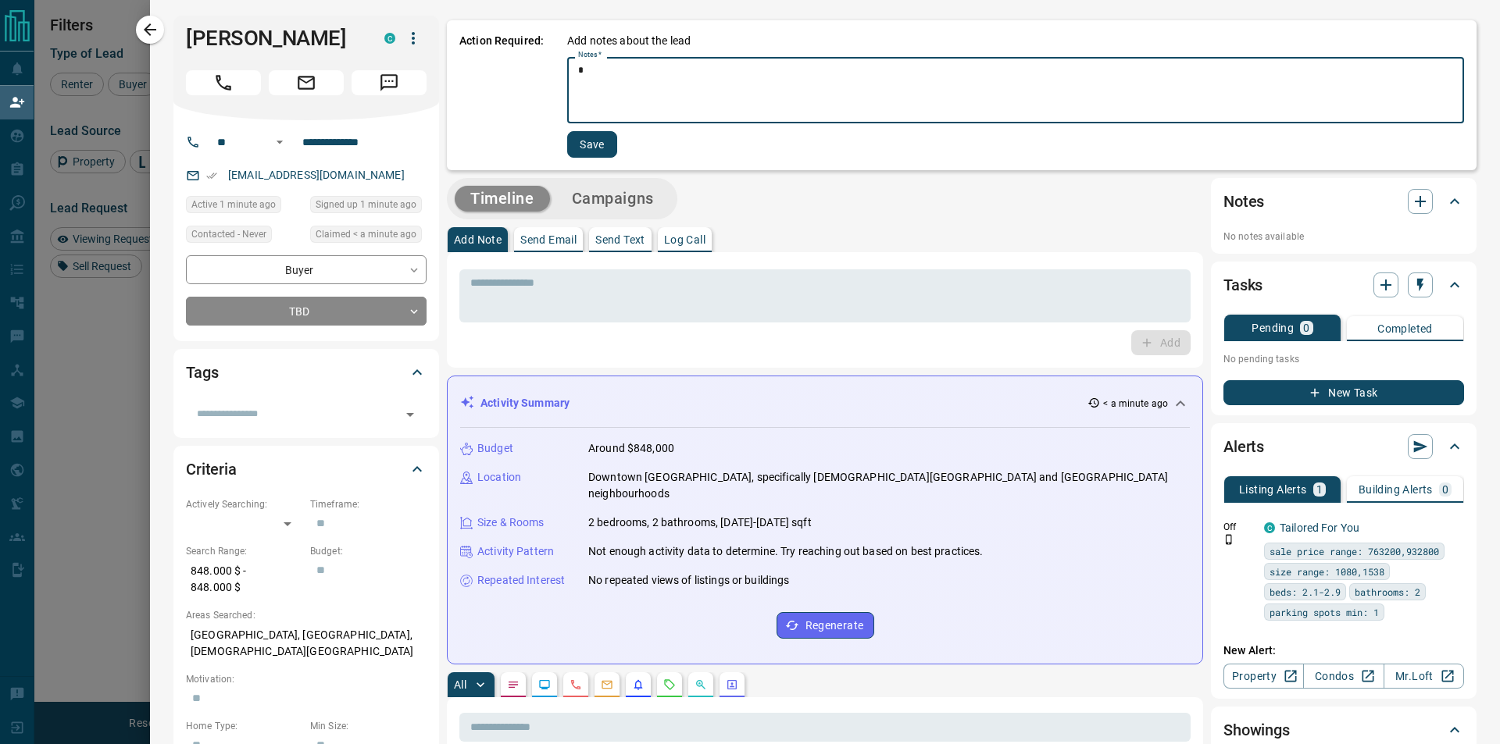
click at [582, 76] on textarea "*" at bounding box center [1009, 90] width 863 height 53
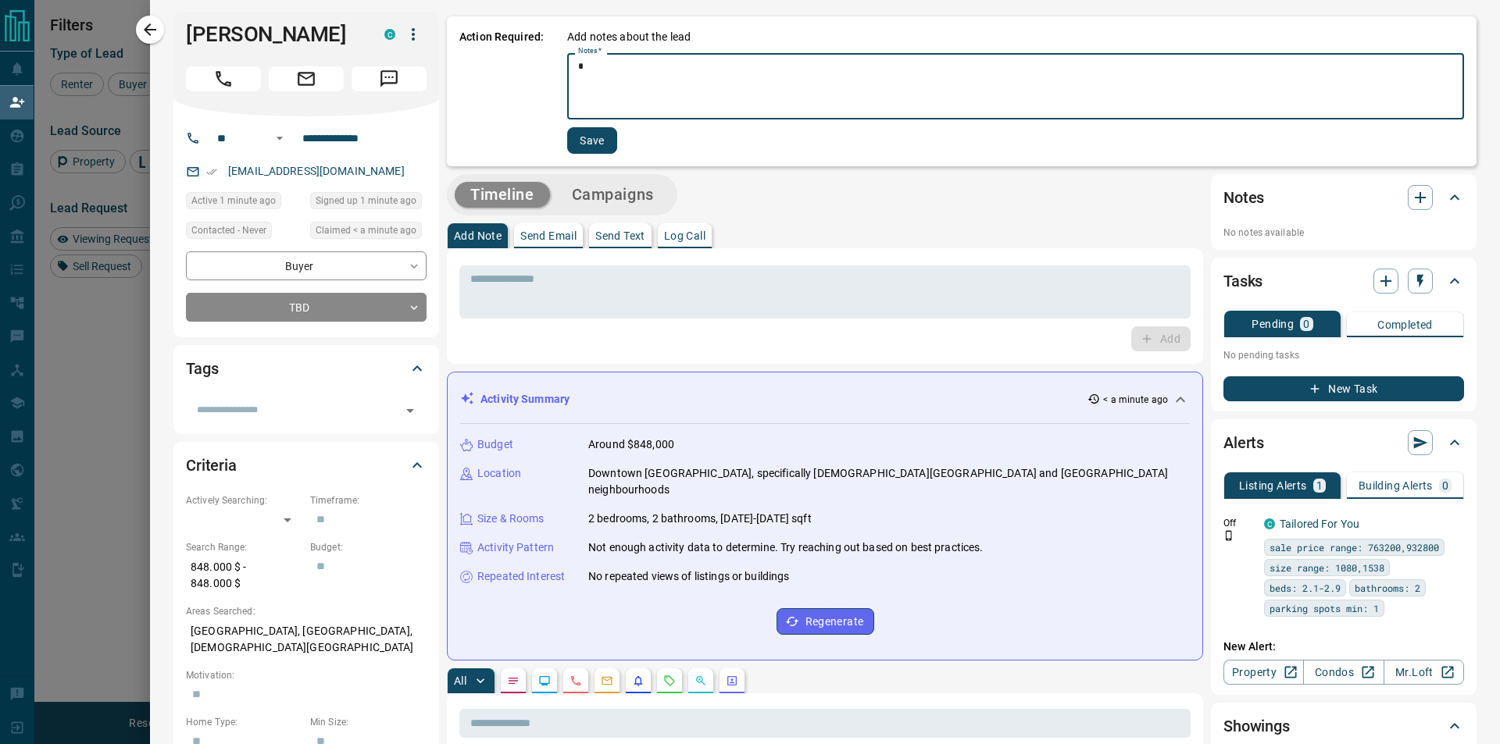
scroll to position [0, 0]
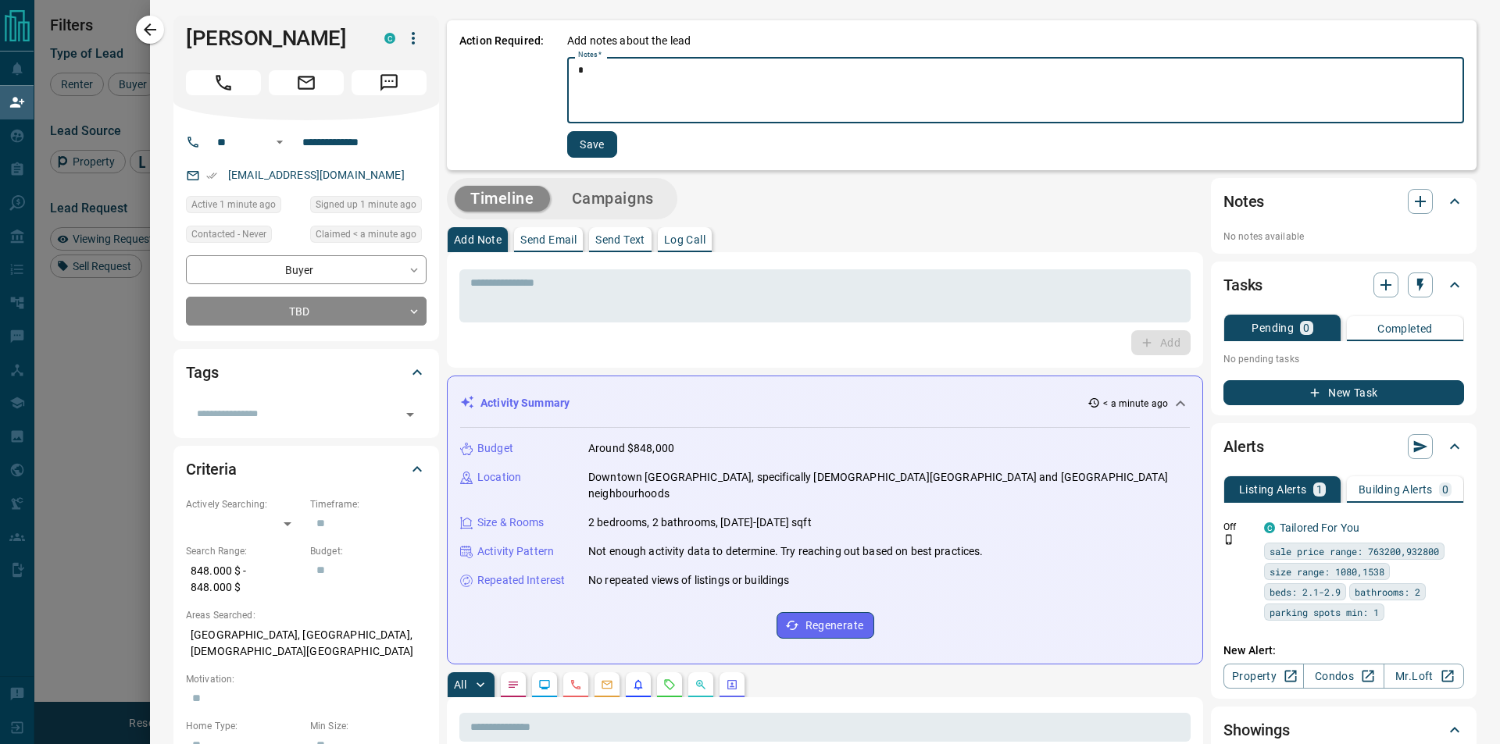
click at [716, 95] on textarea "*" at bounding box center [1009, 90] width 863 height 53
type textarea "*********"
click at [567, 157] on div "Save" at bounding box center [592, 144] width 50 height 27
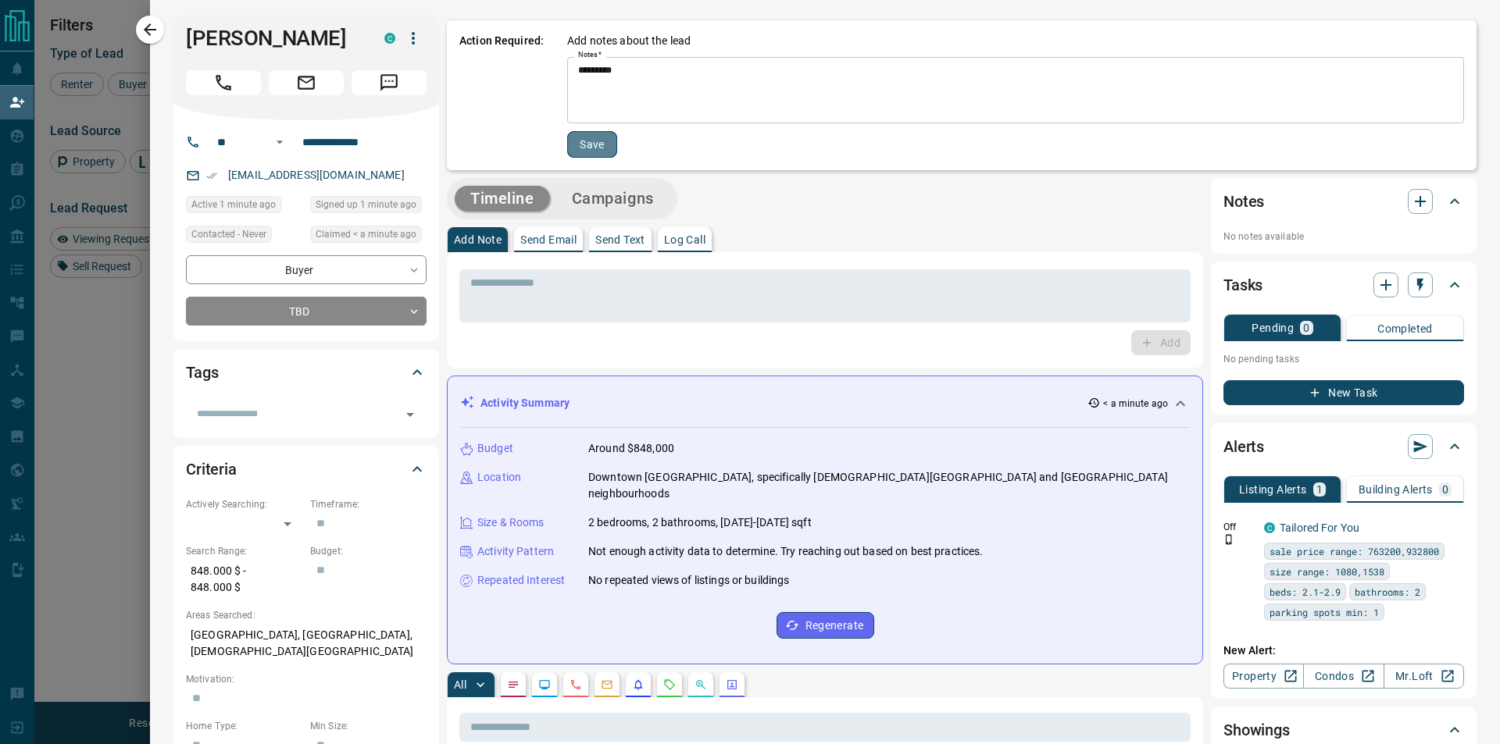
click at [580, 148] on button "Save" at bounding box center [592, 144] width 50 height 27
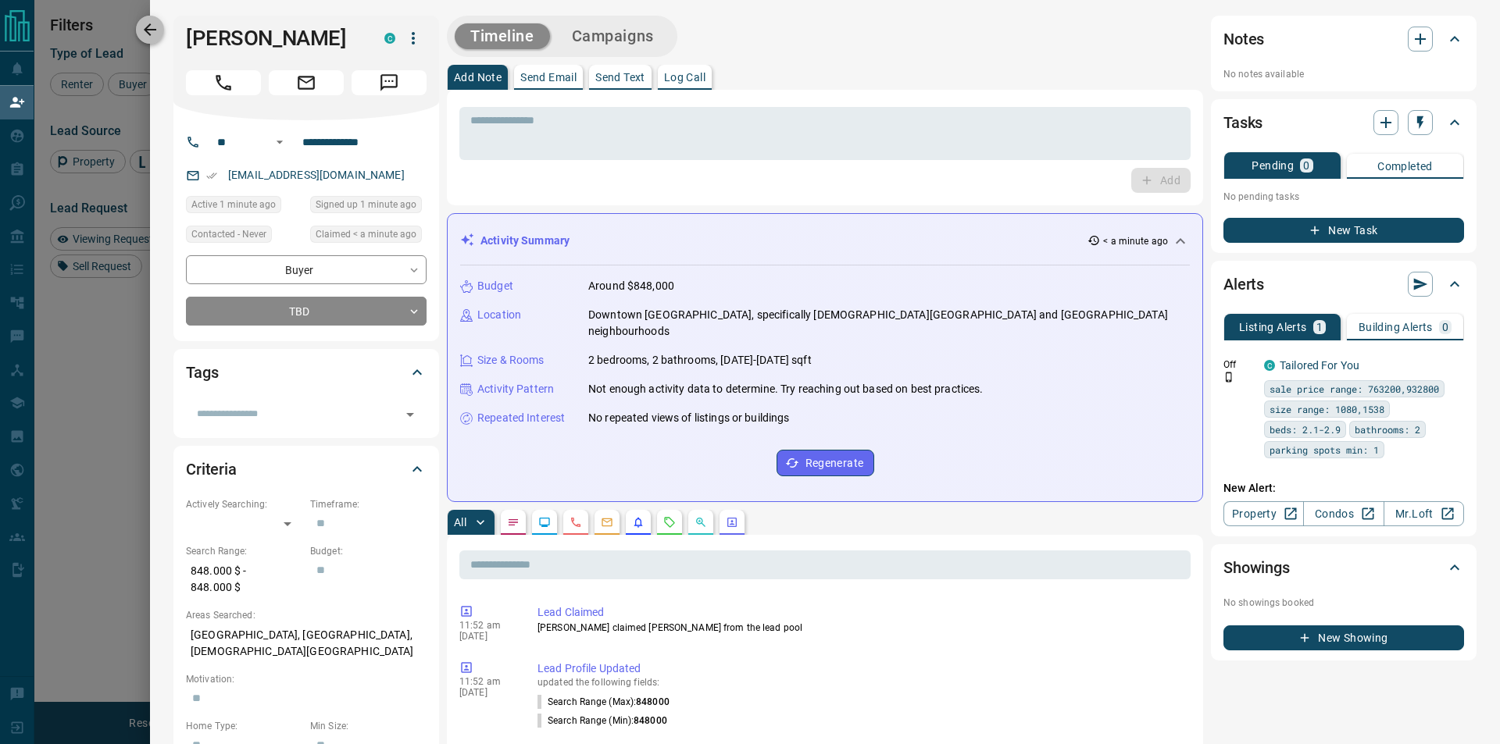
click at [152, 29] on icon "button" at bounding box center [150, 29] width 12 height 12
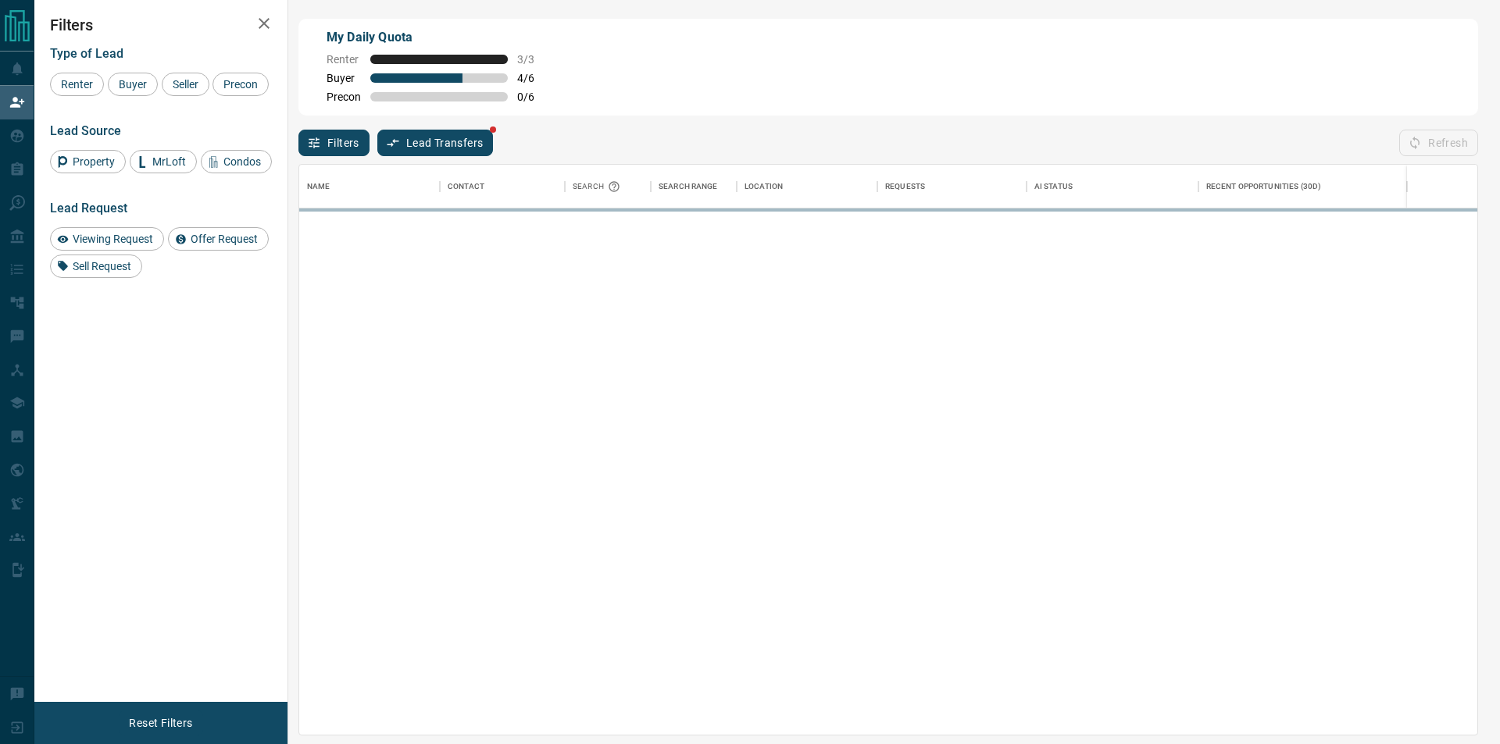
scroll to position [558, 1165]
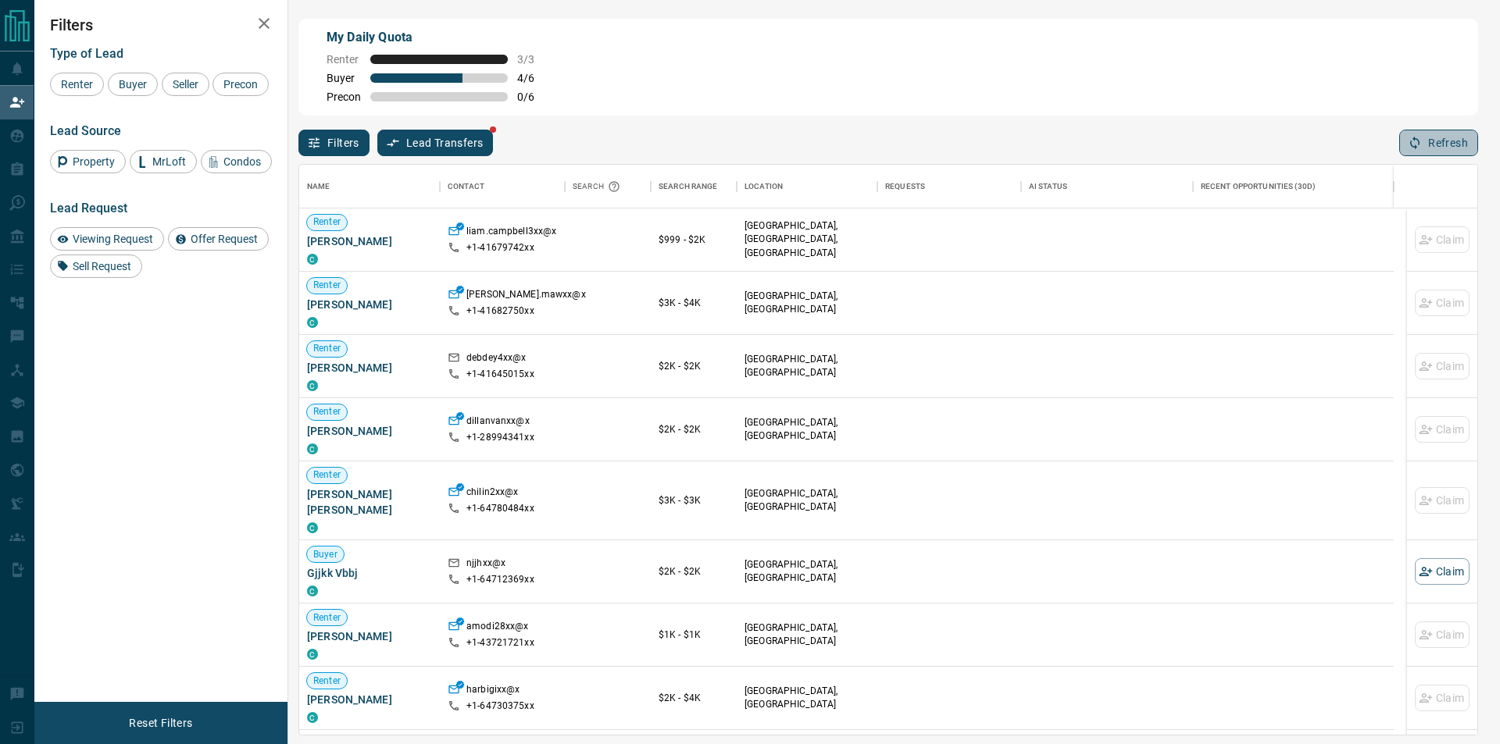
click at [1450, 148] on button "Refresh" at bounding box center [1438, 143] width 79 height 27
click at [1194, 160] on div "Name Contact Search Search Range Location Requests AI Status Recent Opportuniti…" at bounding box center [888, 446] width 1180 height 580
click at [1401, 143] on button "Refresh" at bounding box center [1438, 143] width 79 height 27
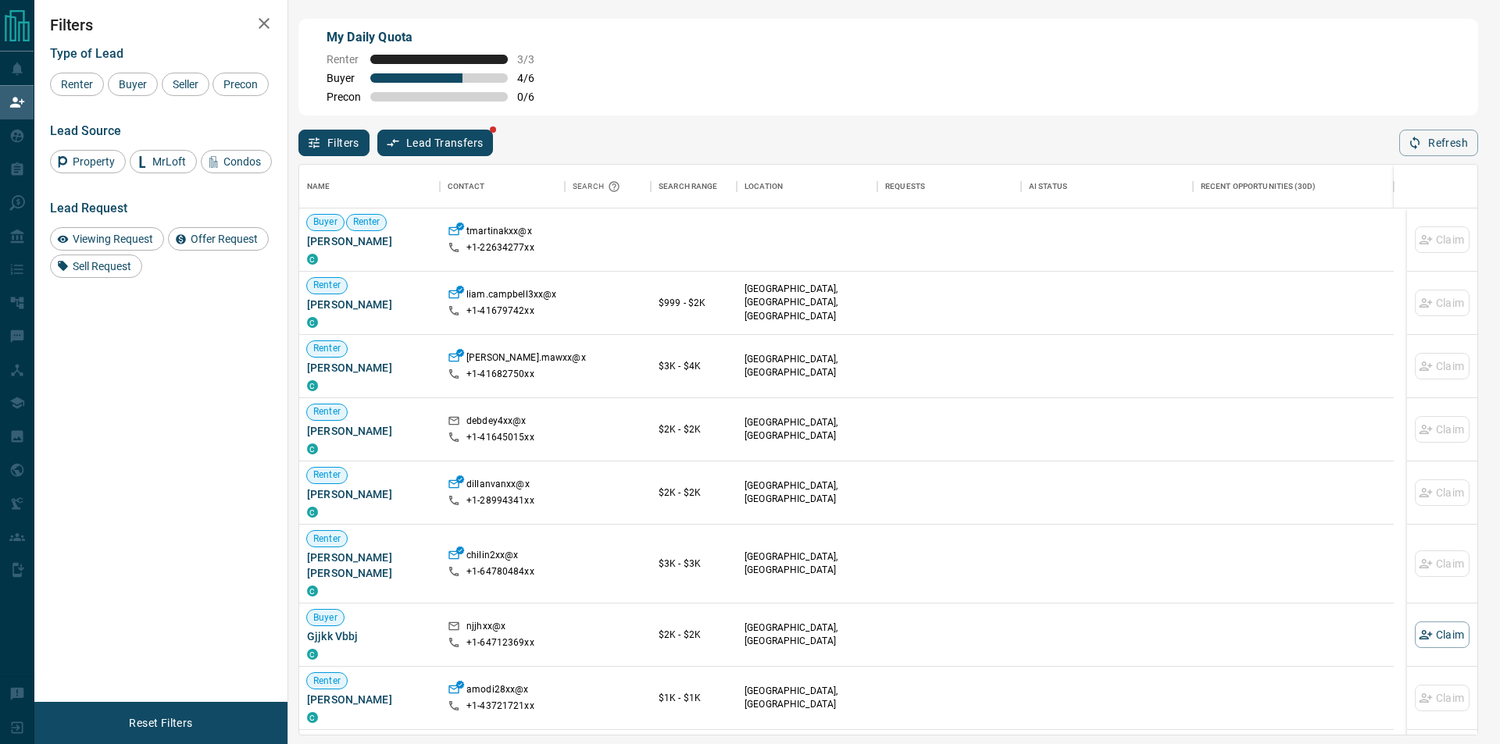
click at [1426, 162] on div "Name Contact Search Search Range Location Requests AI Status Recent Opportuniti…" at bounding box center [888, 446] width 1180 height 580
click at [1427, 156] on button "Refresh" at bounding box center [1438, 143] width 79 height 27
click at [1450, 245] on button "Claim" at bounding box center [1442, 240] width 55 height 27
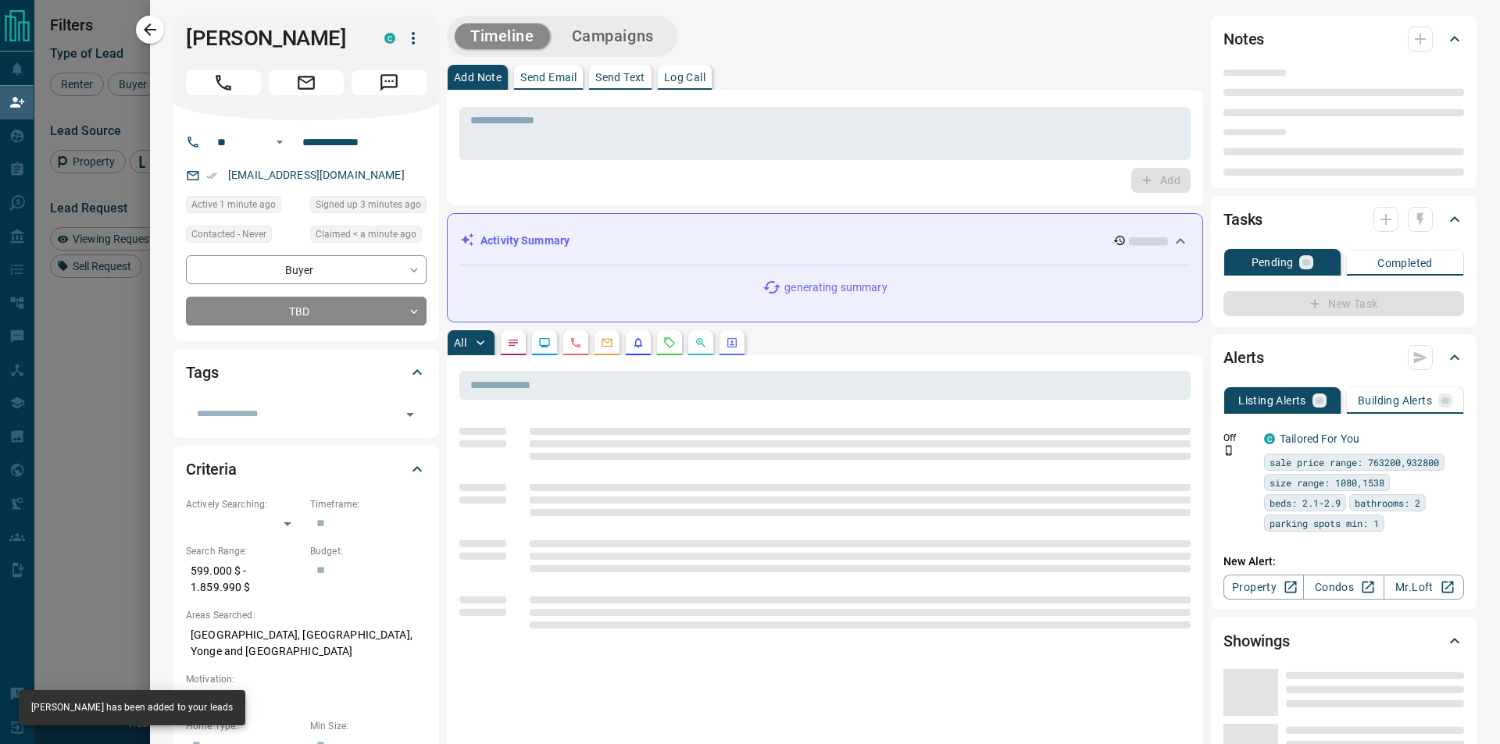
type input "**"
type input "**********"
type input "**"
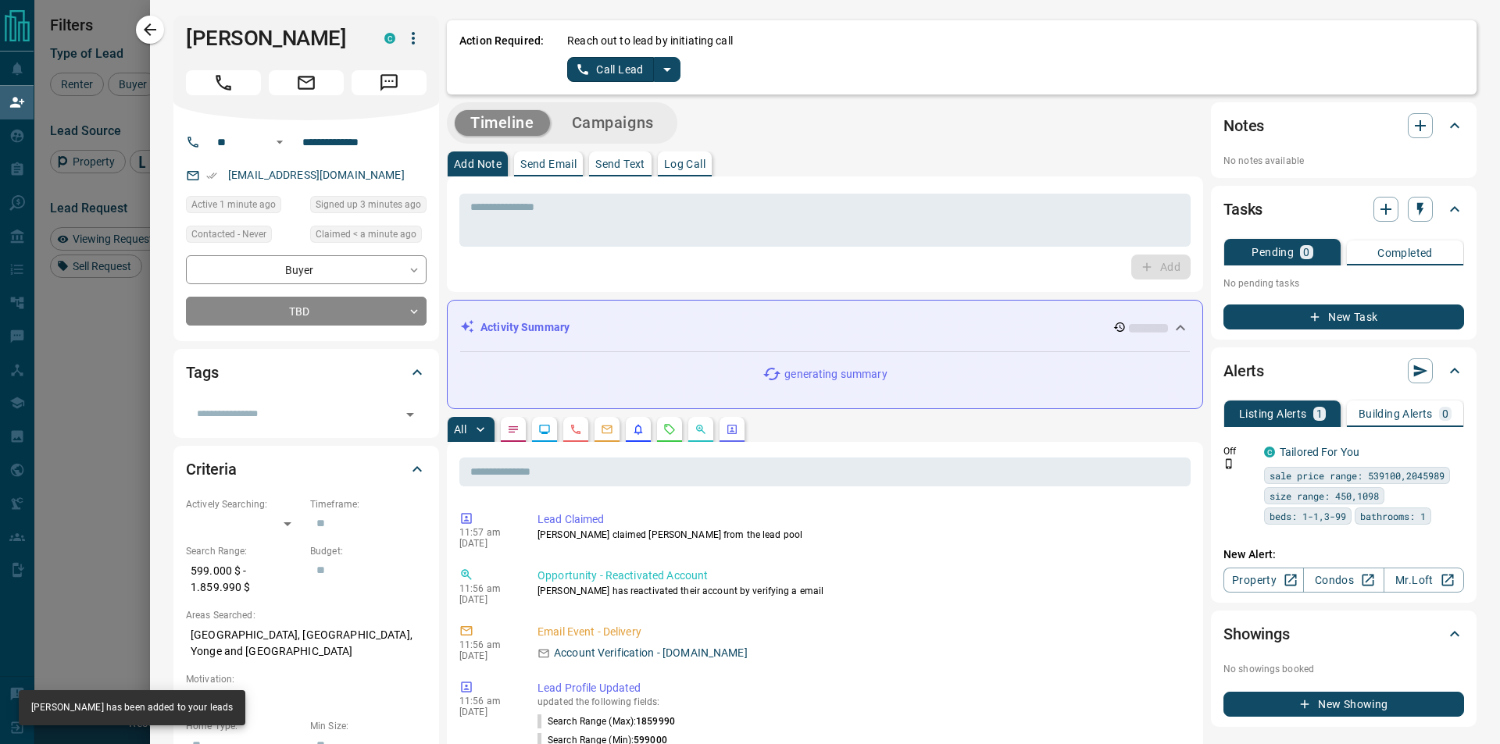
click at [676, 73] on button "split button" at bounding box center [667, 69] width 27 height 25
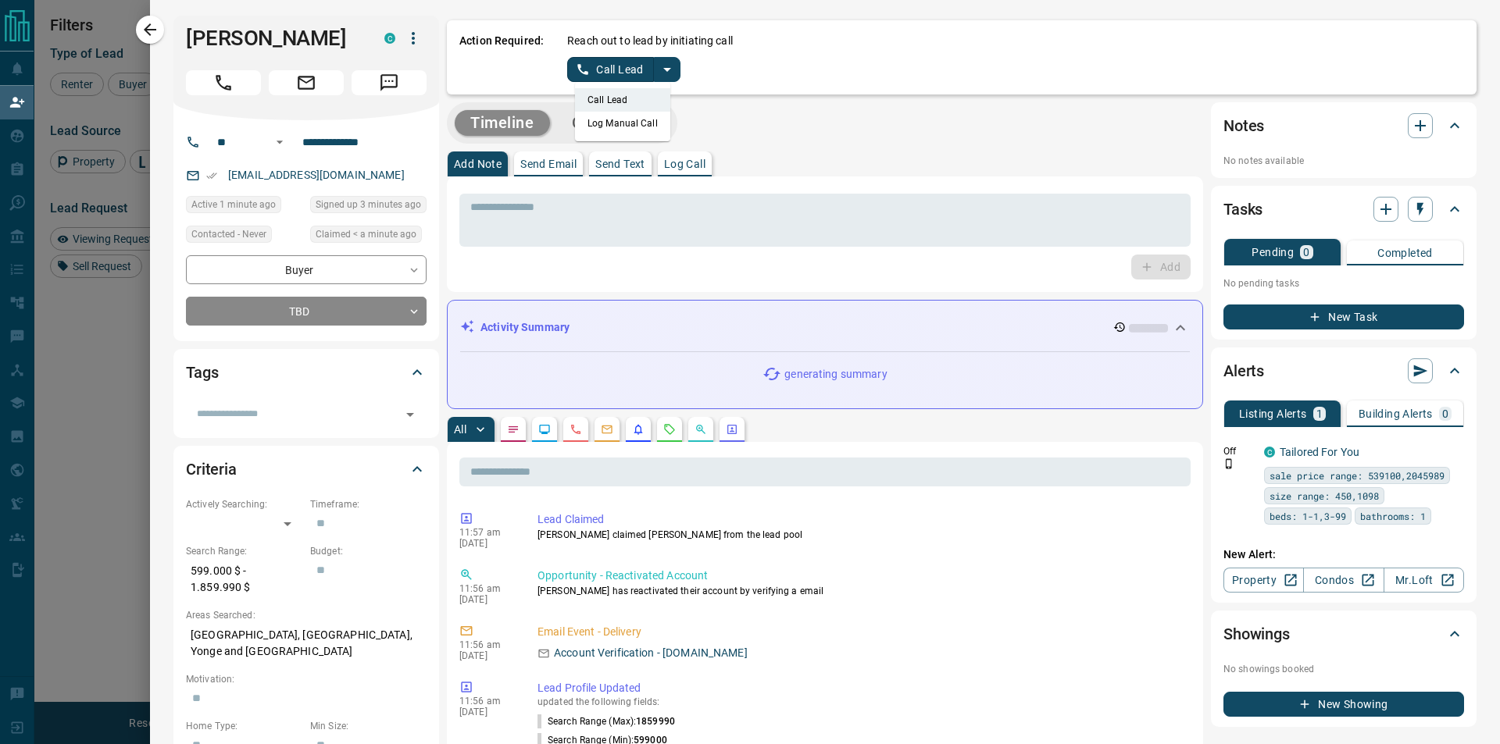
click at [633, 132] on li "Log Manual Call" at bounding box center [622, 123] width 95 height 23
click at [585, 77] on button "Log Manual Call" at bounding box center [618, 69] width 103 height 25
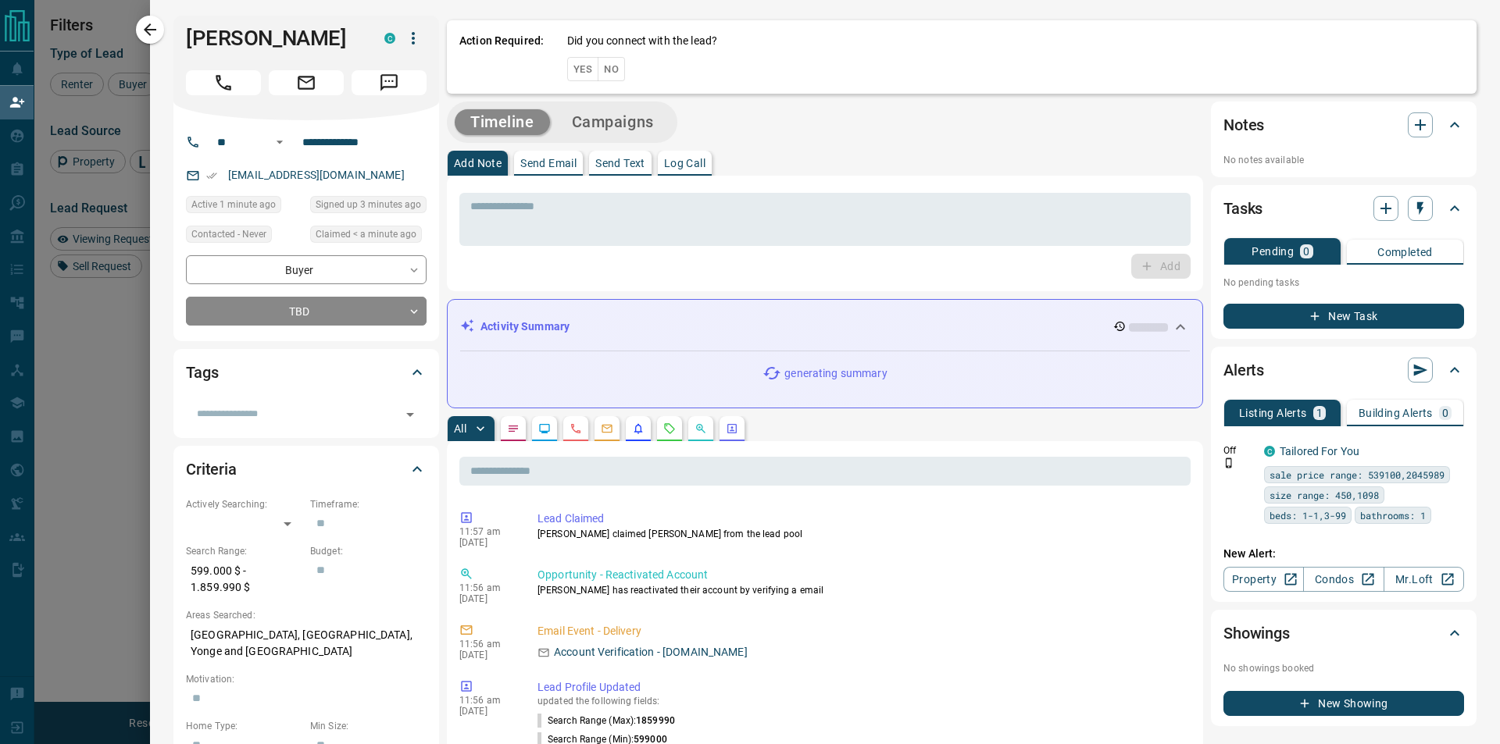
click at [570, 71] on button "Yes" at bounding box center [582, 69] width 31 height 24
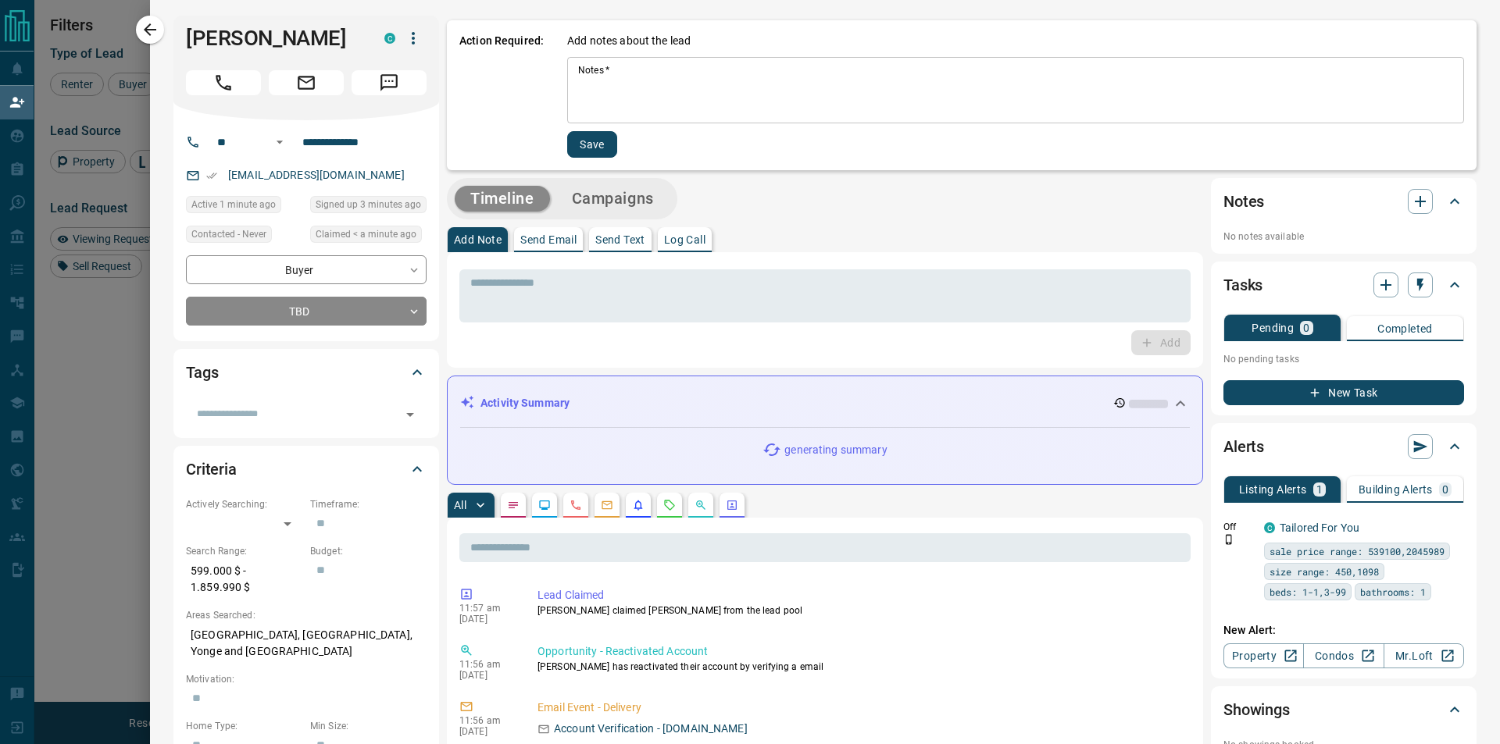
click at [616, 81] on textarea "Notes   *" at bounding box center [1015, 90] width 875 height 53
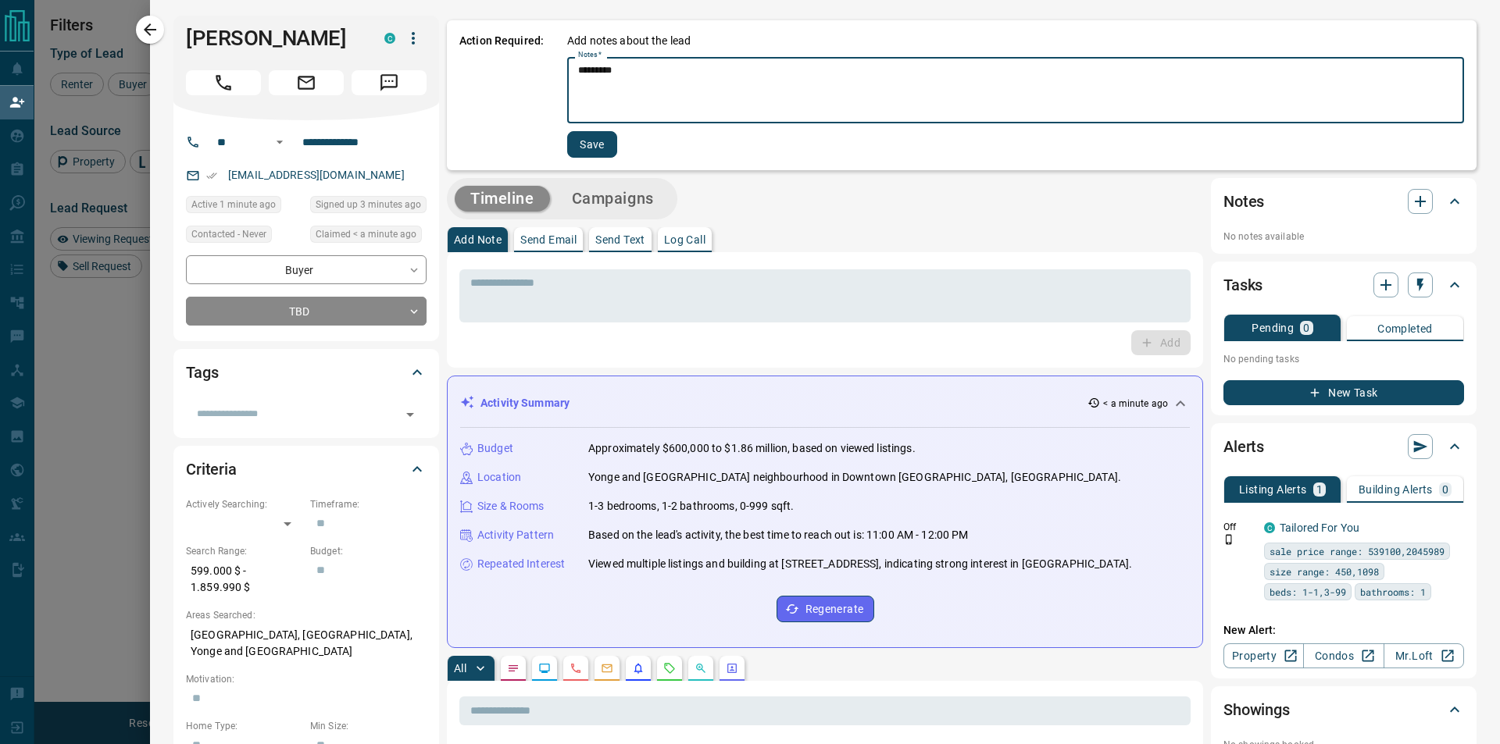
type textarea "*********"
click at [564, 141] on div "Action Required: Add notes about the lead Notes   * ********* * Notes   * Save" at bounding box center [962, 95] width 1030 height 150
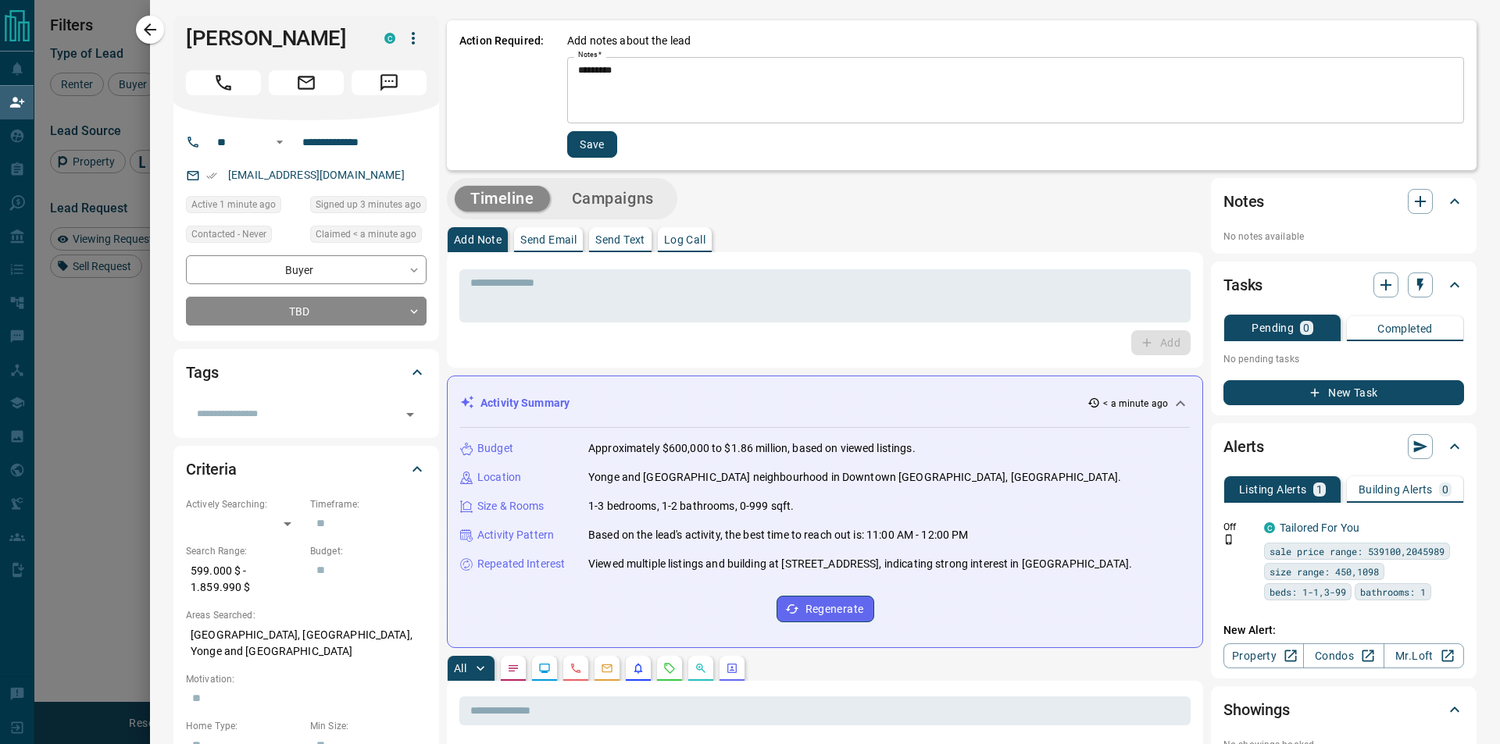
click at [564, 141] on div "Action Required: Add notes about the lead Notes   * ********* * Notes   * Save" at bounding box center [962, 95] width 1030 height 150
click at [604, 153] on button "Save" at bounding box center [592, 144] width 50 height 27
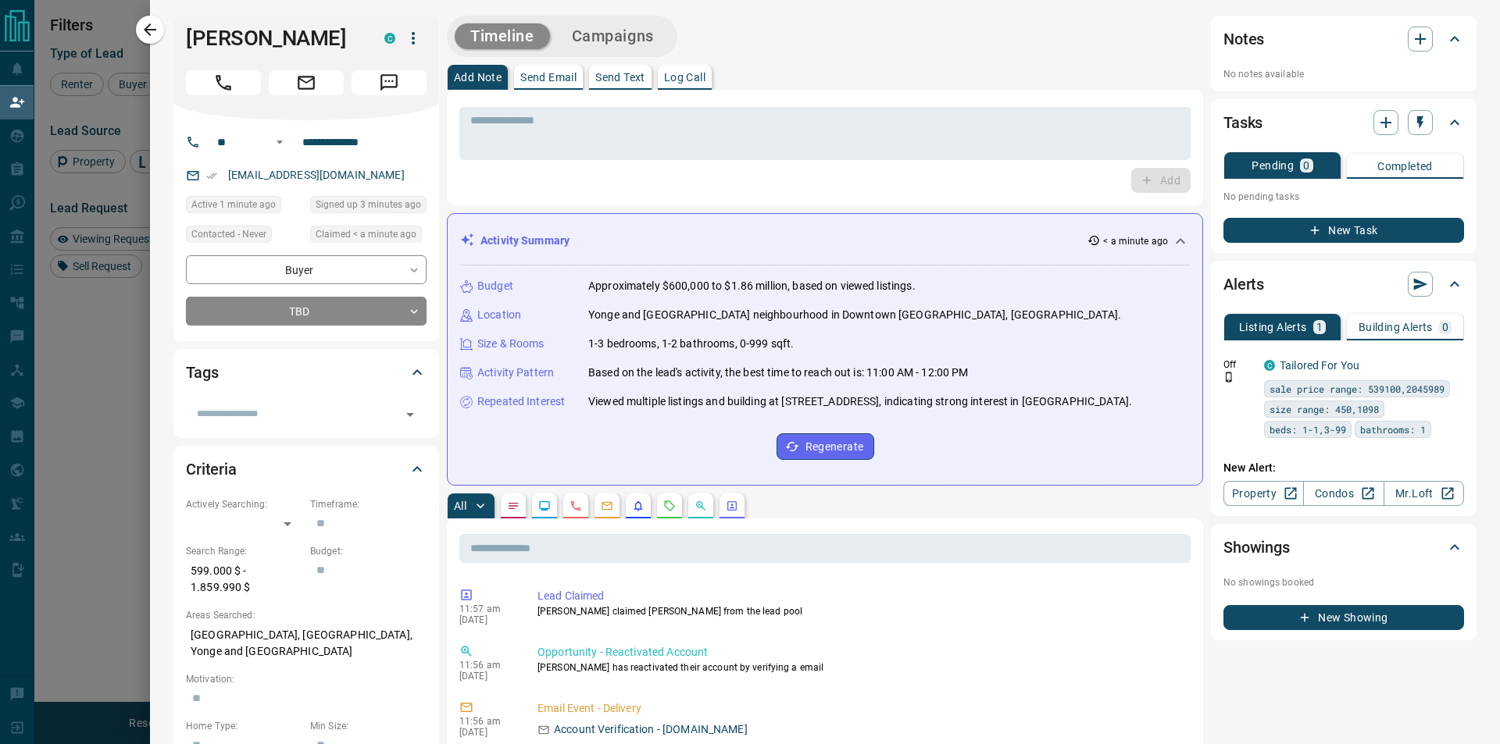
drag, startPoint x: 604, startPoint y: 153, endPoint x: 171, endPoint y: 45, distance: 446.2
drag, startPoint x: 150, startPoint y: 34, endPoint x: 170, endPoint y: 32, distance: 20.4
click at [150, 33] on icon "button" at bounding box center [150, 29] width 19 height 19
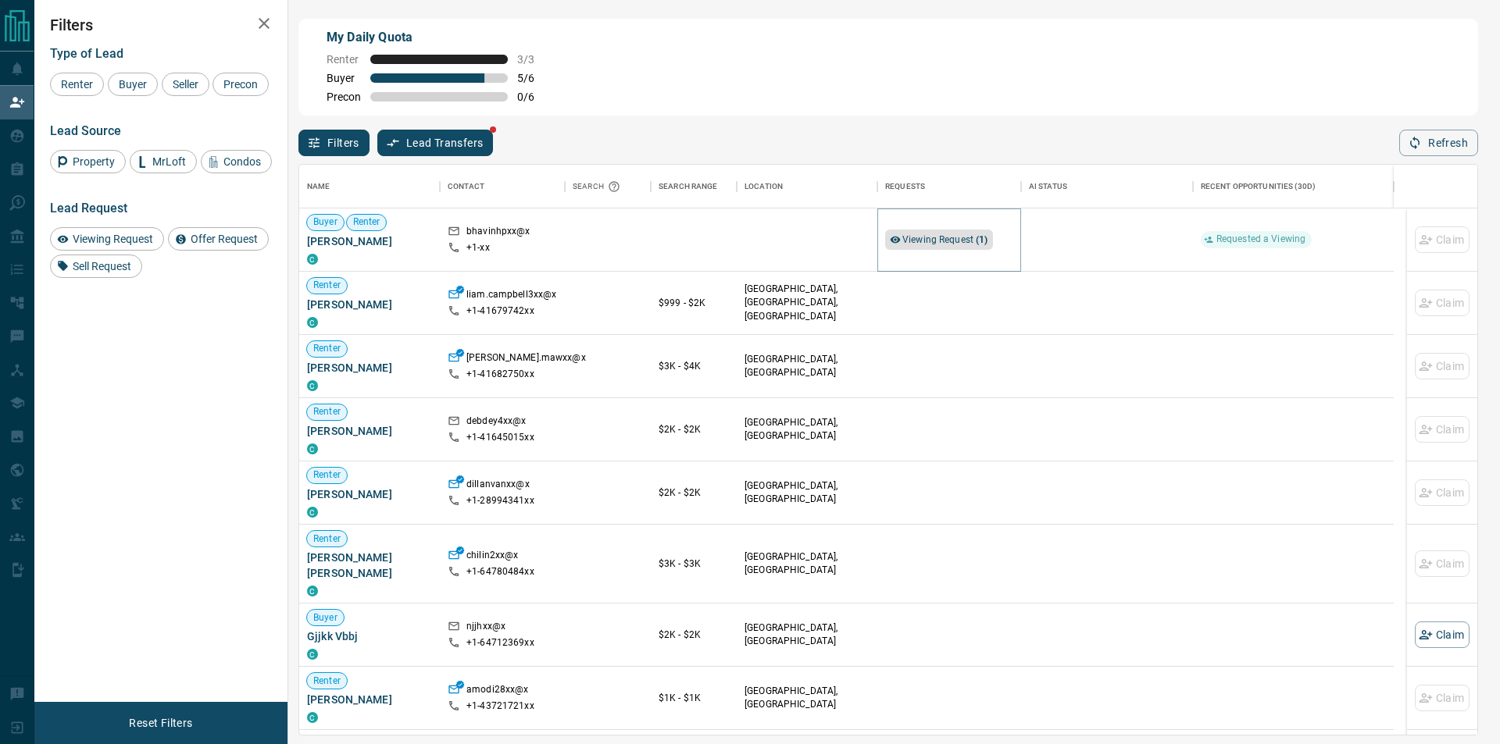
click at [907, 248] on span "Viewing Request ( 1 )" at bounding box center [945, 240] width 86 height 16
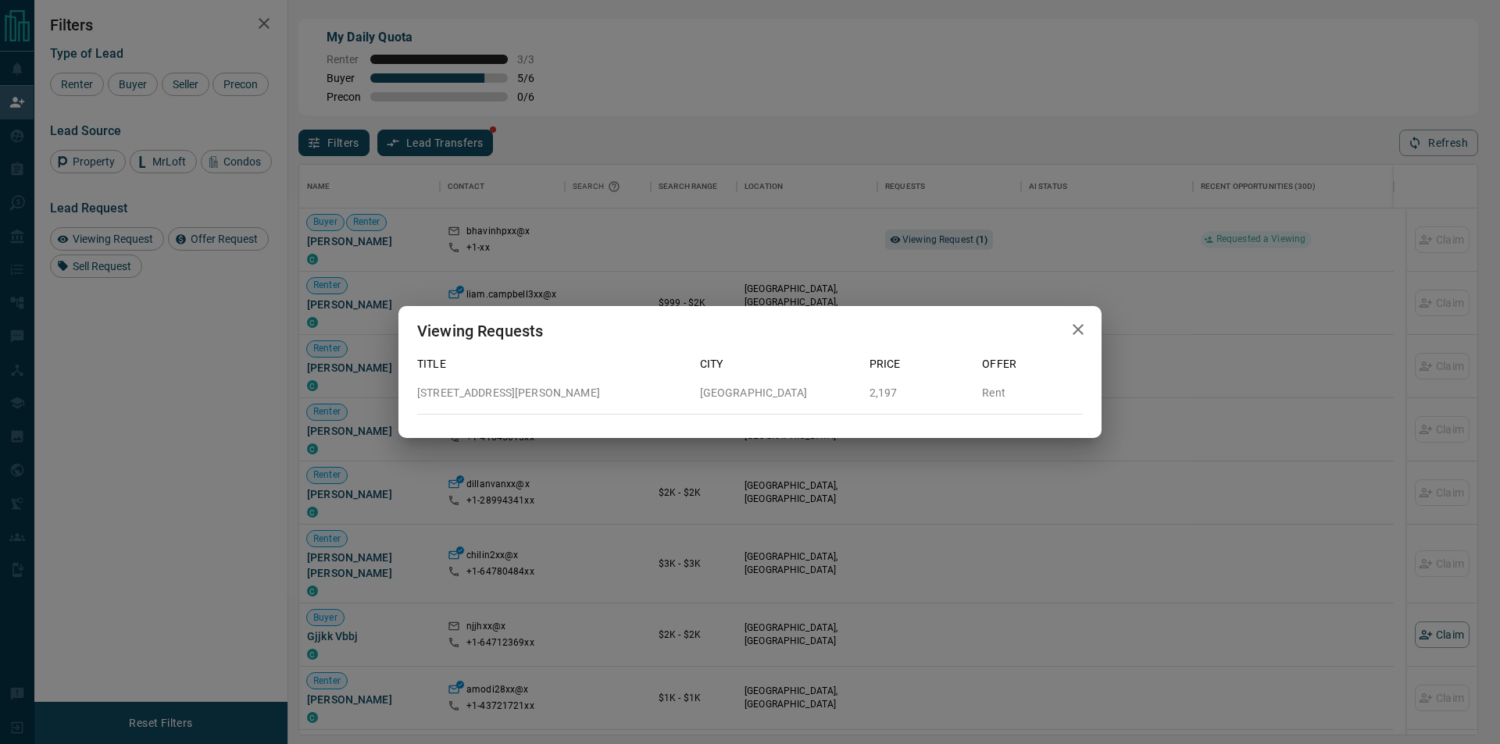
click at [759, 264] on div "Viewing Requests Title City Price Offer [STREET_ADDRESS][PERSON_NAME] 2,197 Rent" at bounding box center [750, 372] width 1500 height 744
